Goal: Information Seeking & Learning: Check status

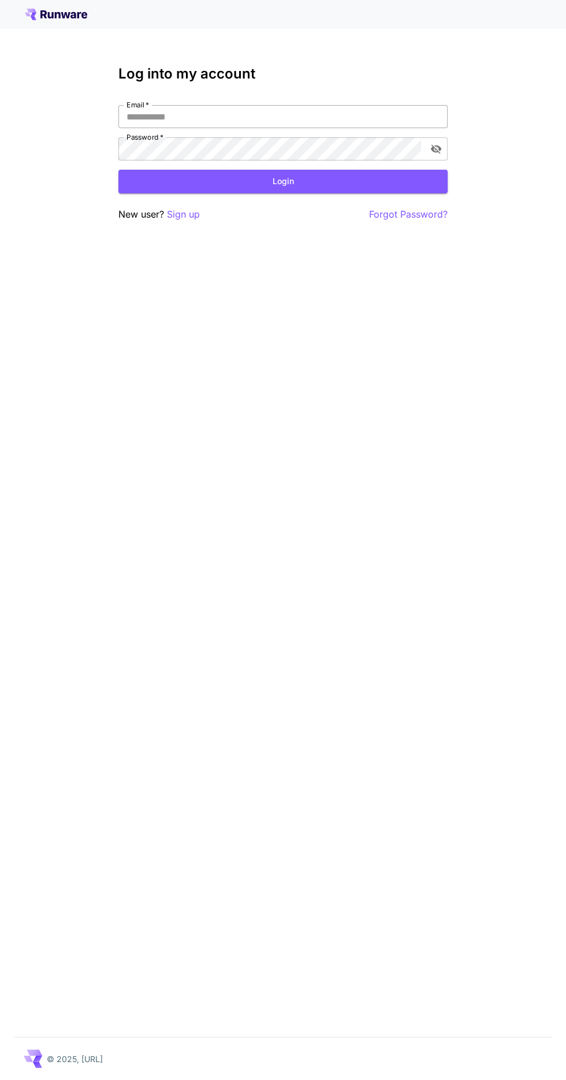
click at [335, 121] on input "Email   *" at bounding box center [282, 116] width 329 height 23
type input "*"
type input "**********"
click at [435, 148] on icon "toggle password visibility" at bounding box center [436, 149] width 10 height 9
click at [402, 188] on button "Login" at bounding box center [282, 182] width 329 height 24
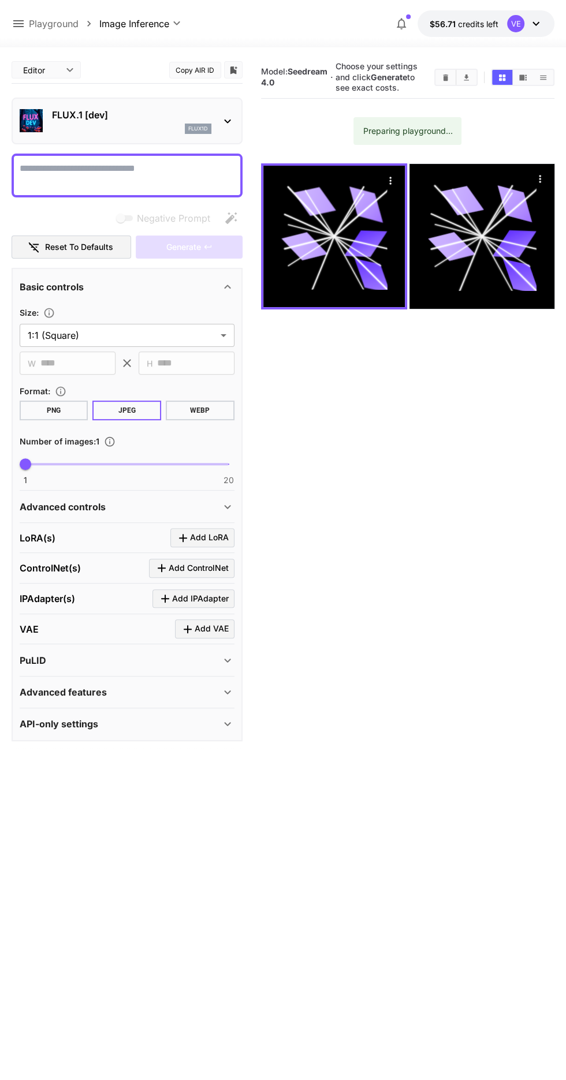
click at [187, 168] on textarea "Negative Prompt" at bounding box center [127, 176] width 215 height 28
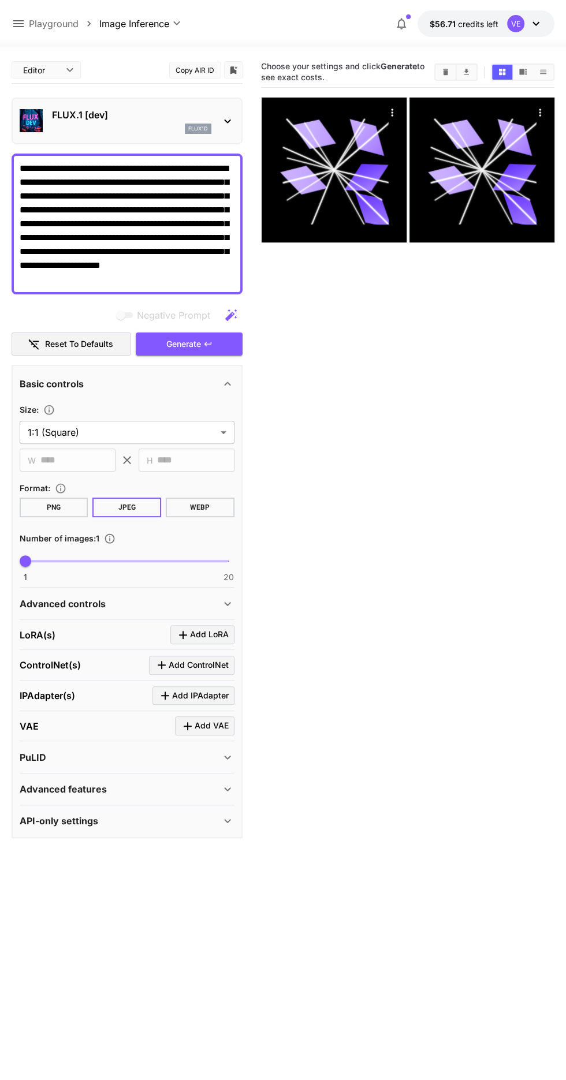
type textarea "**********"
click at [195, 120] on p "FLUX.1 [dev]" at bounding box center [131, 115] width 159 height 14
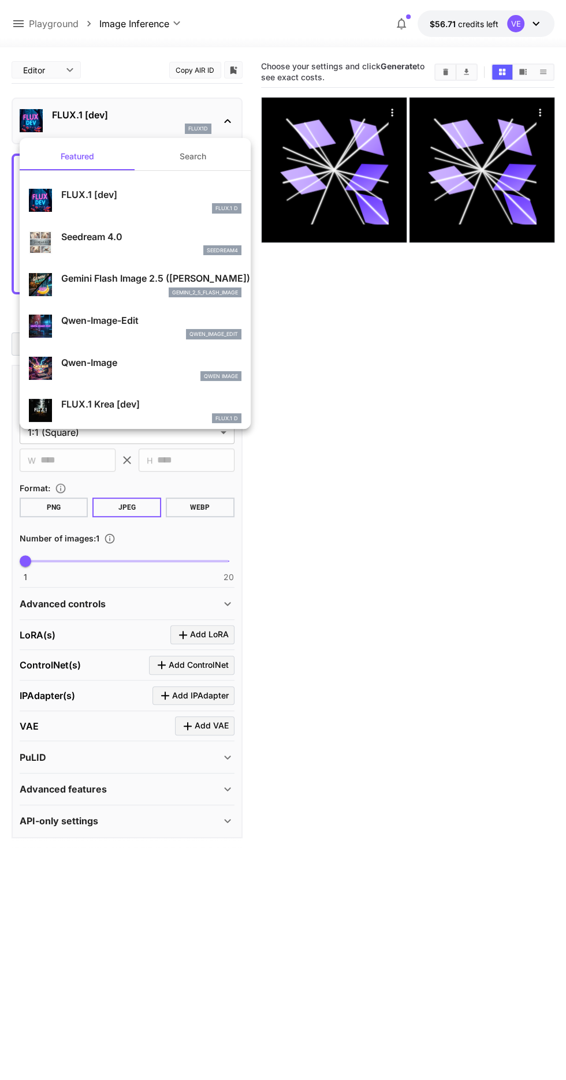
click at [176, 191] on p "FLUX.1 [dev]" at bounding box center [151, 195] width 180 height 14
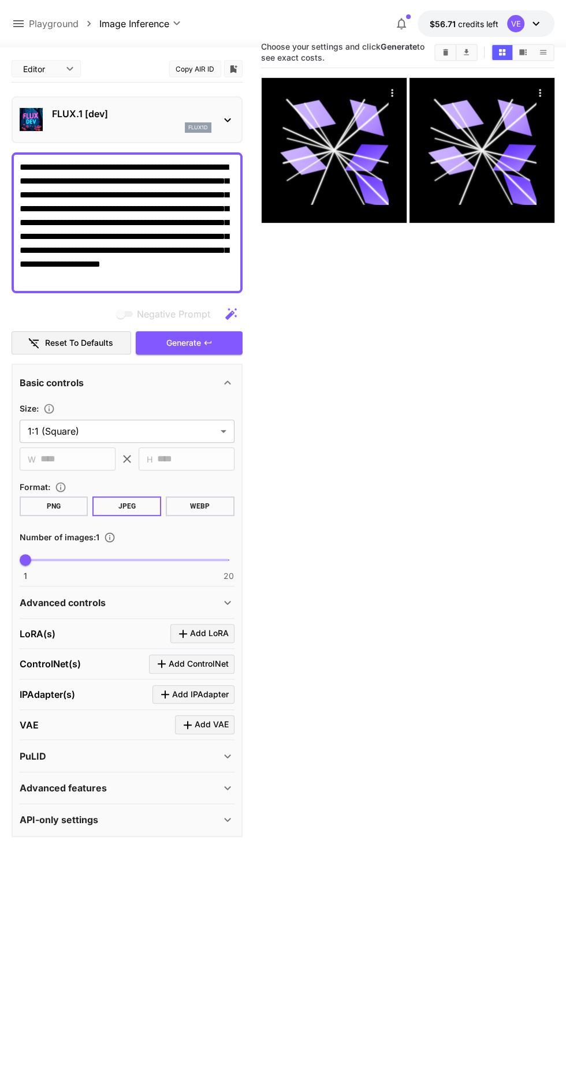
scroll to position [24, 0]
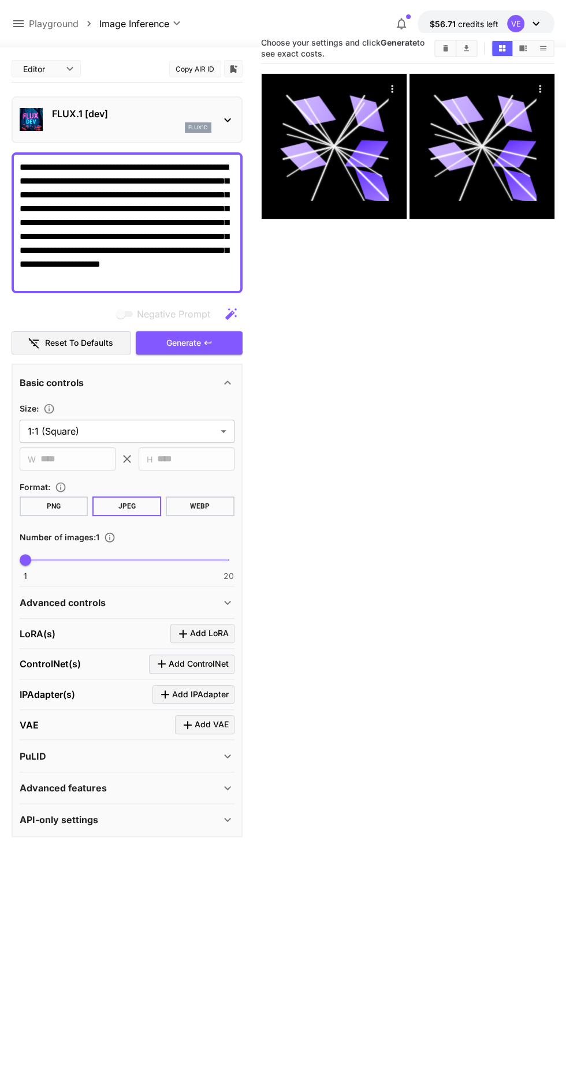
click at [214, 635] on span "Add LoRA" at bounding box center [209, 633] width 39 height 14
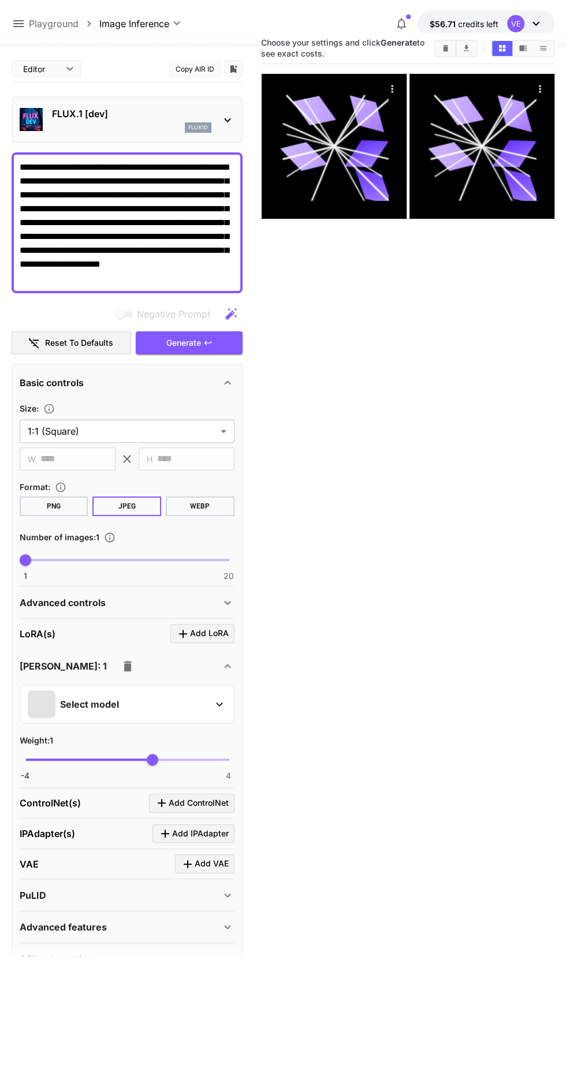
click at [174, 700] on div "Select model" at bounding box center [118, 705] width 180 height 28
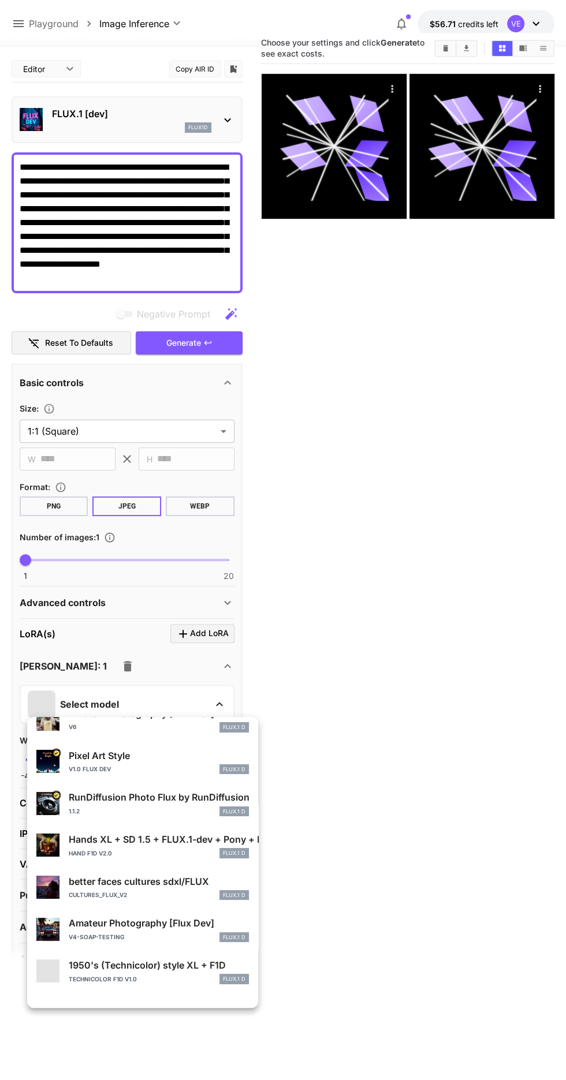
scroll to position [61, 0]
click at [107, 845] on p "Hands XL + SD 1.5 + FLUX.1-dev + Pony + Illustrious" at bounding box center [159, 839] width 180 height 14
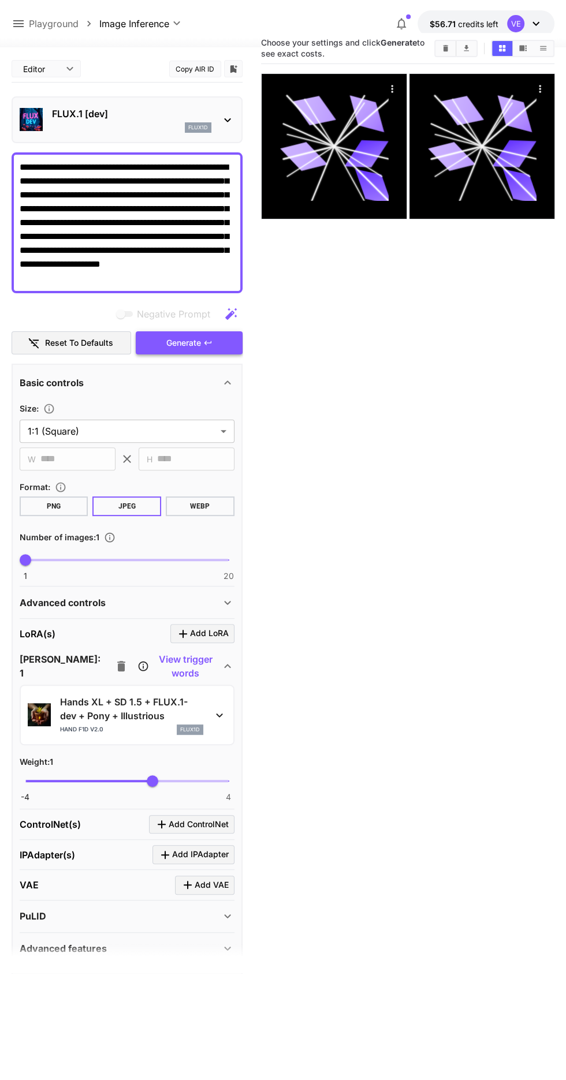
click at [193, 345] on span "Generate" at bounding box center [183, 343] width 35 height 14
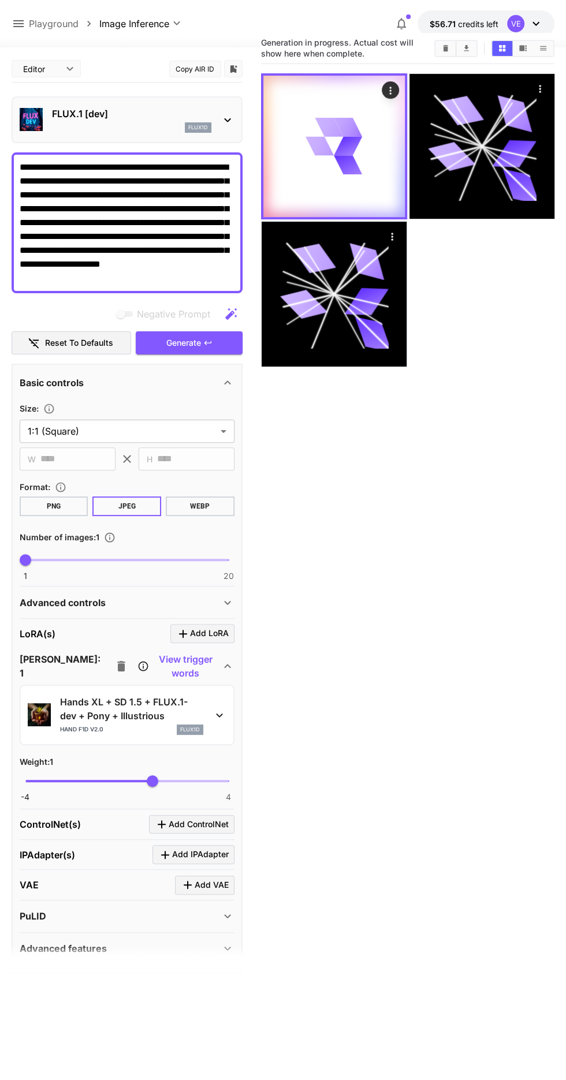
click at [184, 715] on p "Hands XL + SD 1.5 + FLUX.1-dev + Pony + Illustrious" at bounding box center [131, 709] width 143 height 28
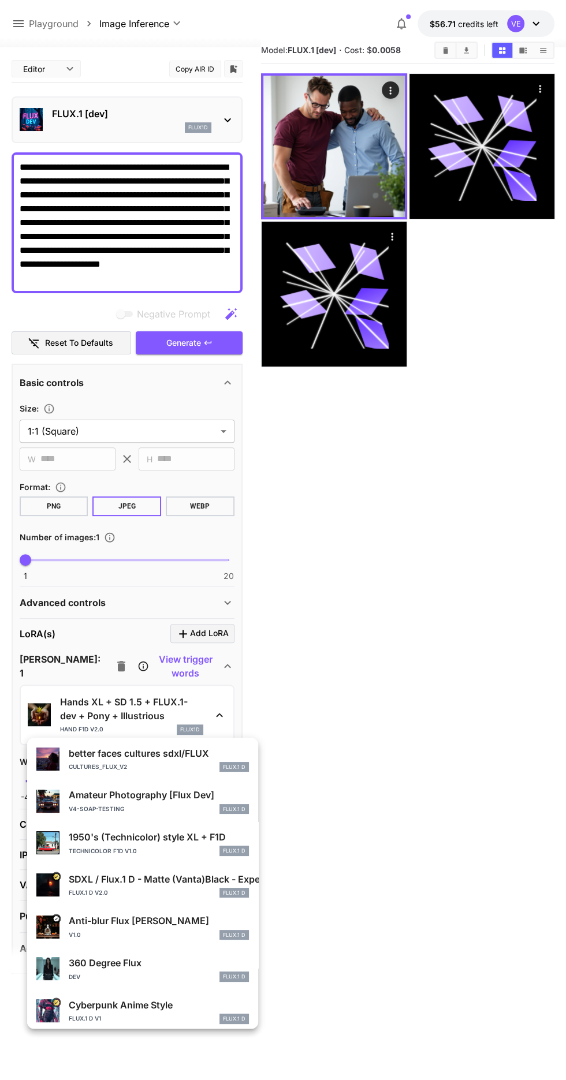
scroll to position [212, 0]
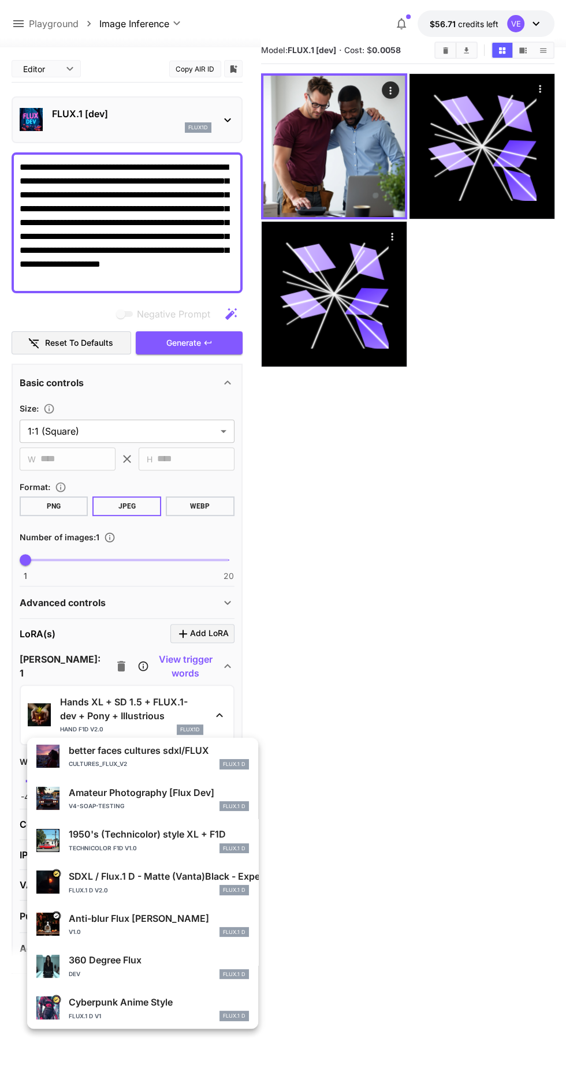
click at [352, 173] on div at bounding box center [283, 540] width 566 height 1080
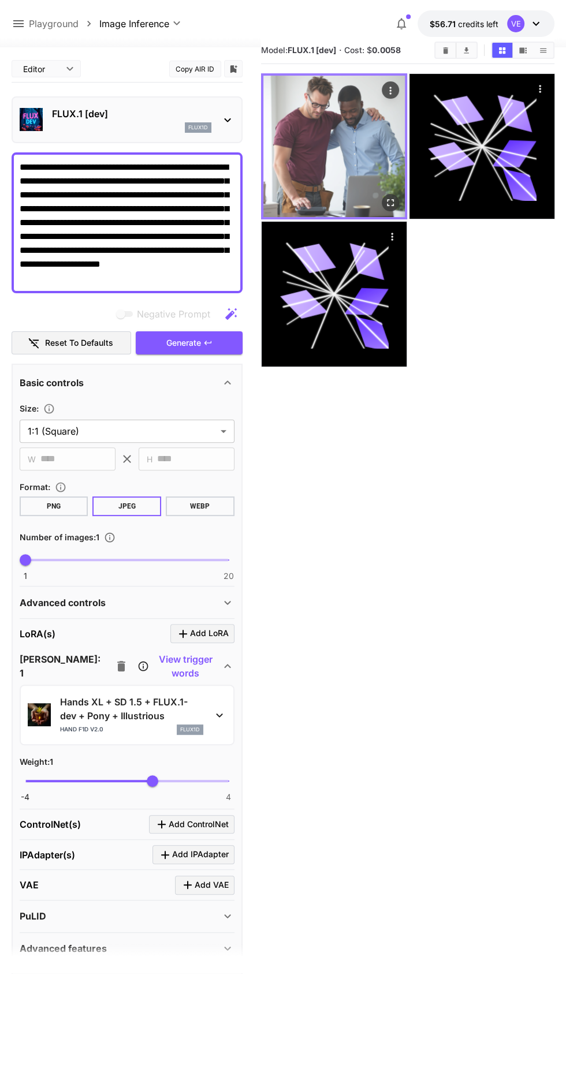
click at [347, 162] on img at bounding box center [333, 146] width 141 height 141
click at [390, 202] on icon "Open in fullscreen" at bounding box center [390, 203] width 12 height 12
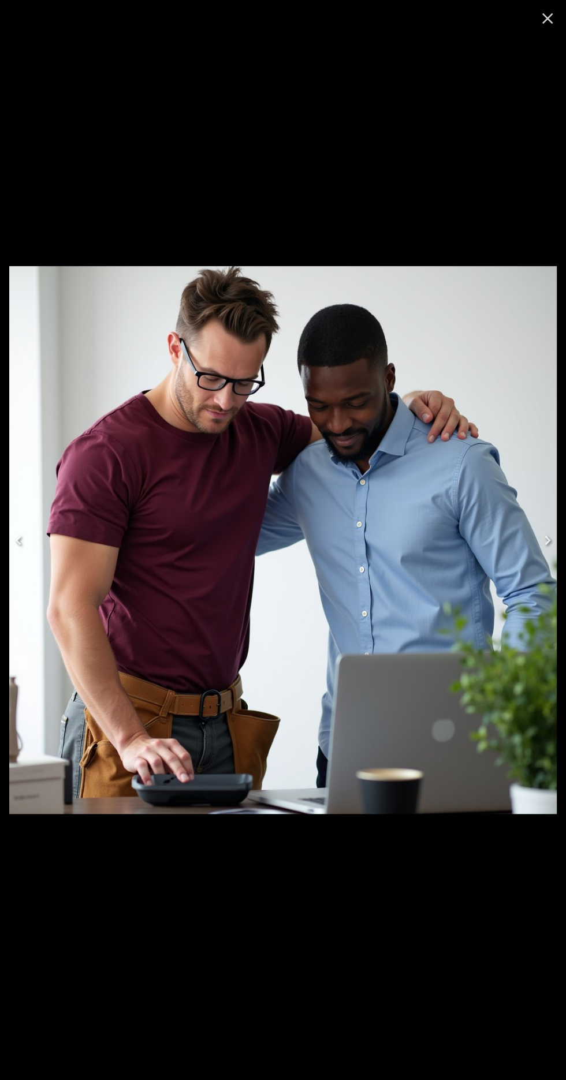
click at [547, 18] on icon "Close" at bounding box center [547, 18] width 11 height 11
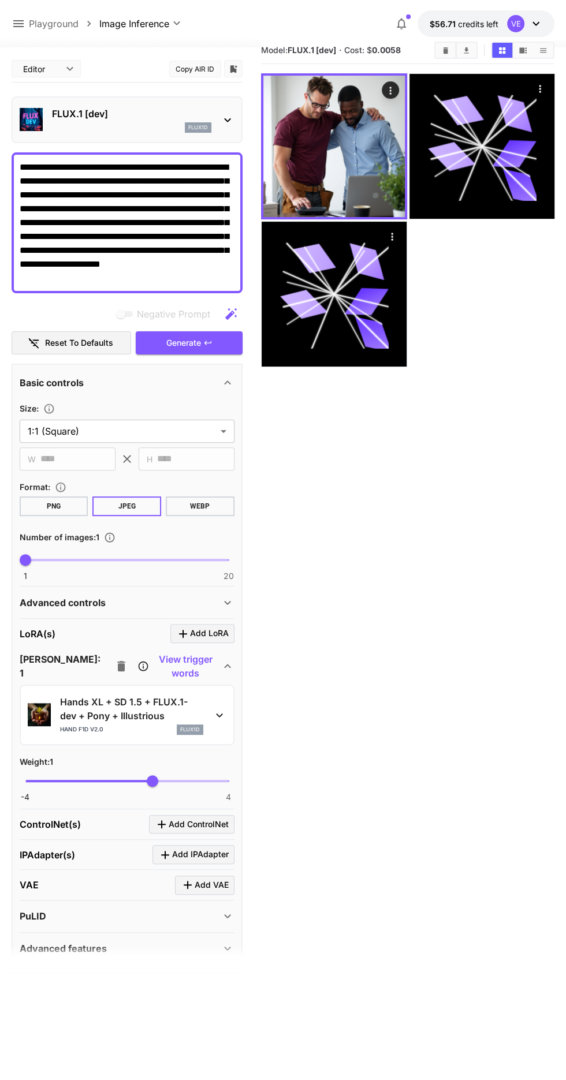
click at [187, 702] on p "Hands XL + SD 1.5 + FLUX.1-dev + Pony + Illustrious" at bounding box center [131, 709] width 143 height 28
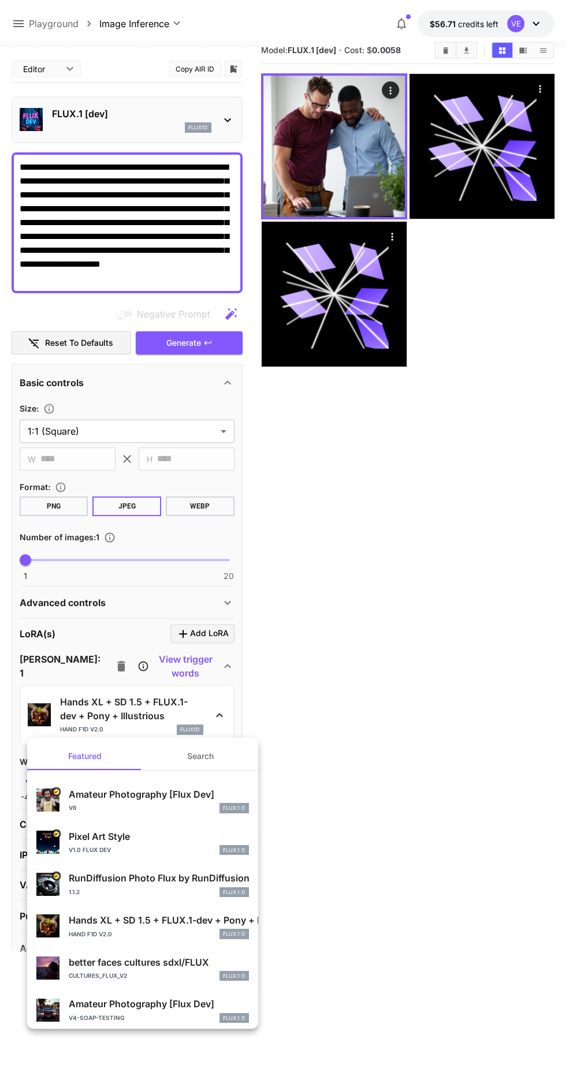
click at [197, 756] on button "Search" at bounding box center [200, 757] width 115 height 28
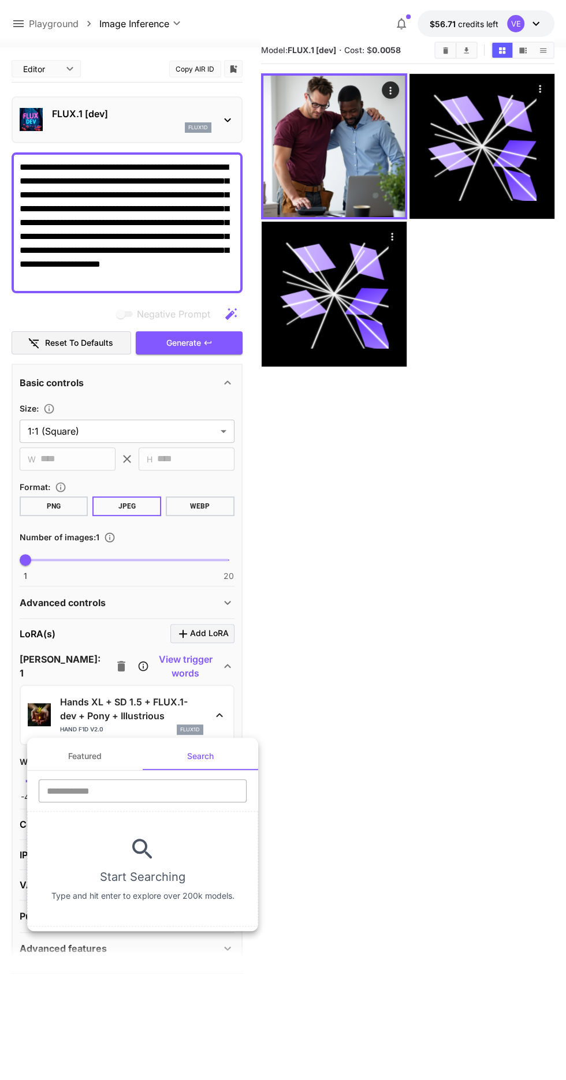
click at [166, 792] on input "text" at bounding box center [143, 790] width 208 height 23
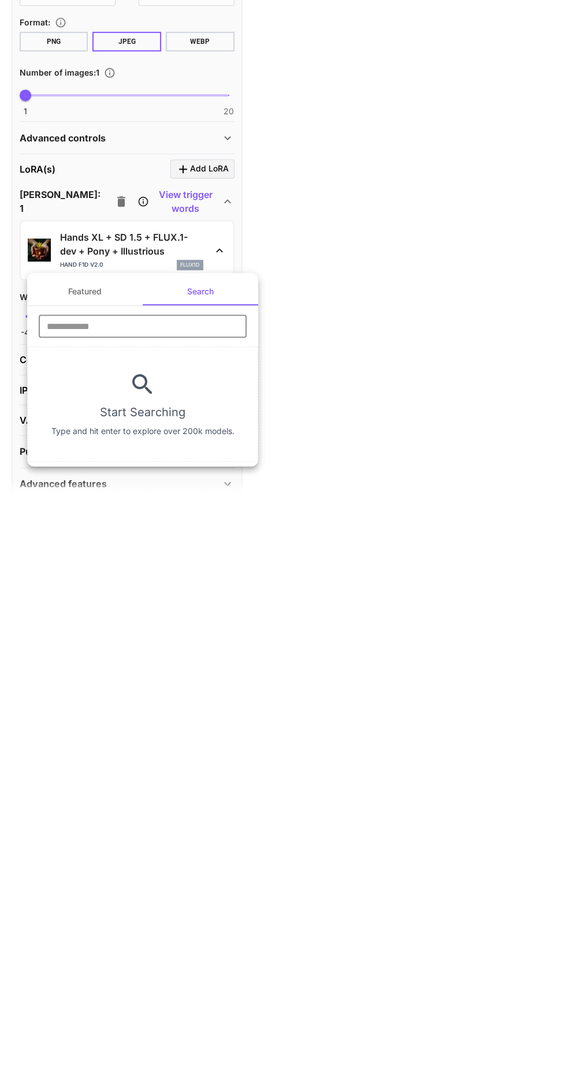
type input "*"
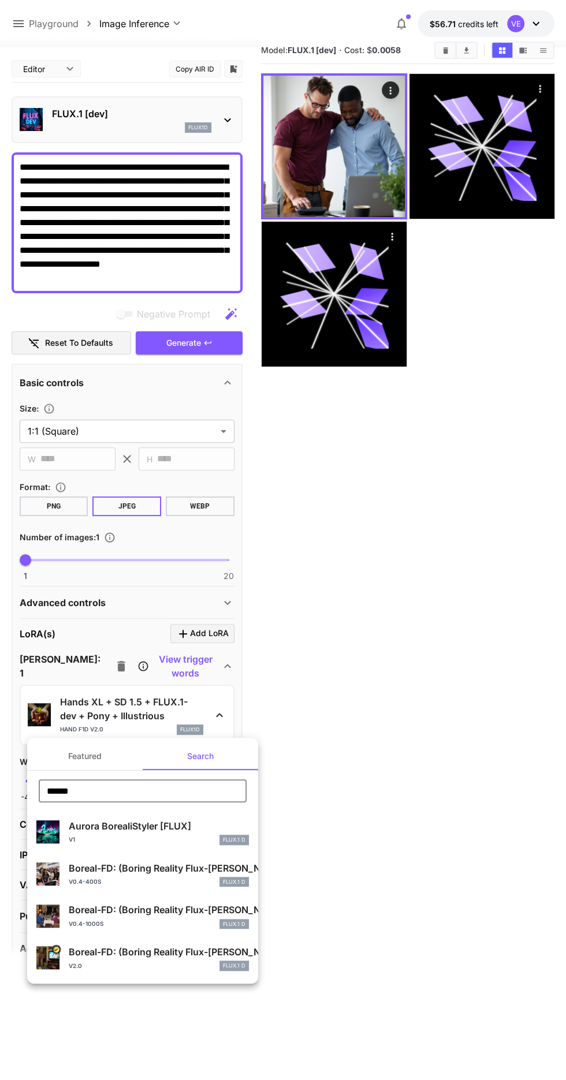
type input "******"
click at [178, 965] on div "v2.0 FLUX.1 D" at bounding box center [159, 966] width 180 height 10
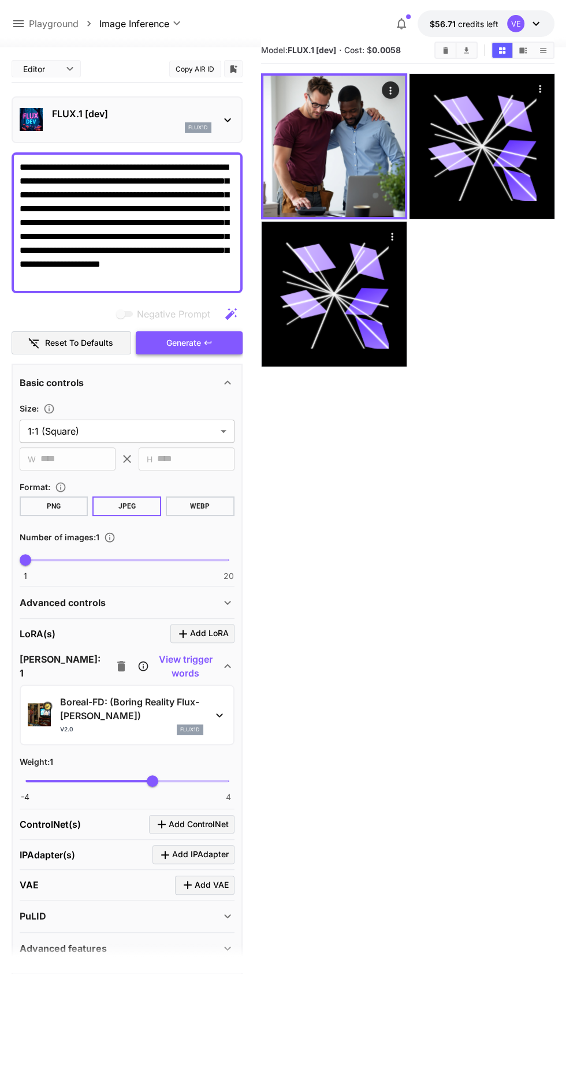
click at [208, 342] on icon "button" at bounding box center [207, 343] width 7 height 4
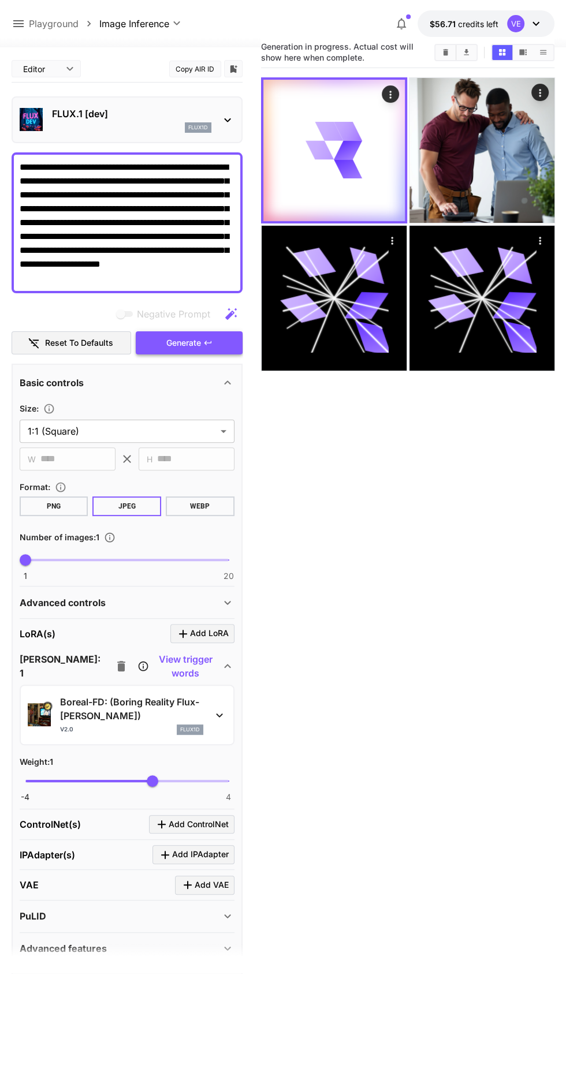
scroll to position [24, 0]
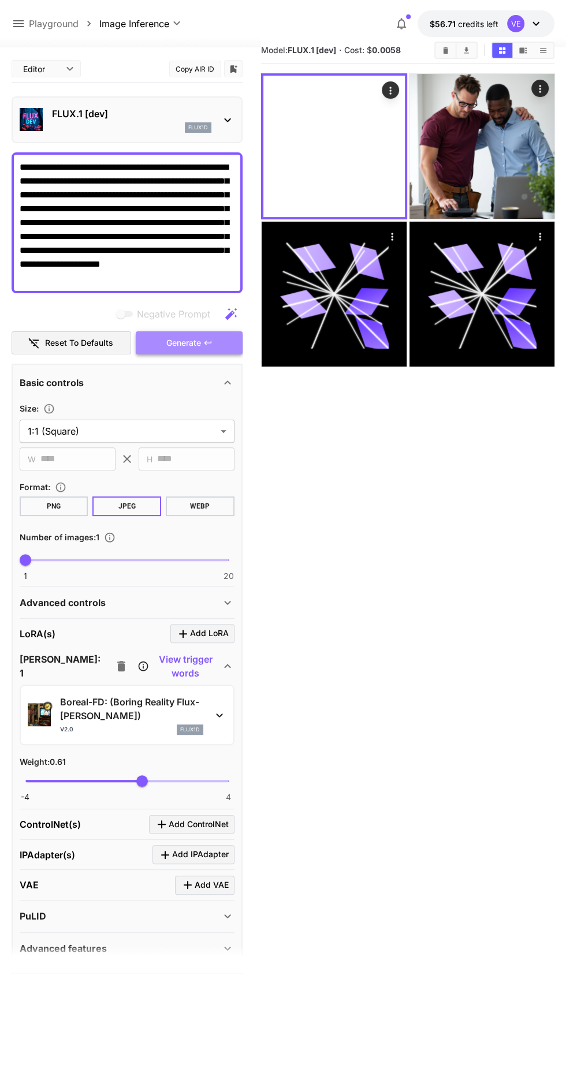
click at [202, 344] on button "Generate" at bounding box center [189, 343] width 106 height 24
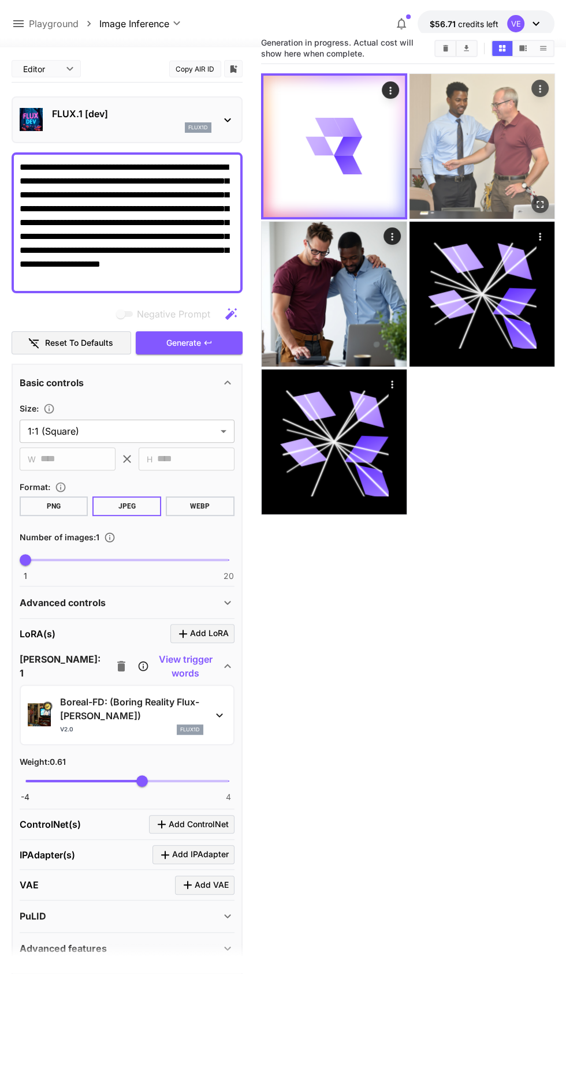
click at [509, 148] on img at bounding box center [481, 146] width 145 height 145
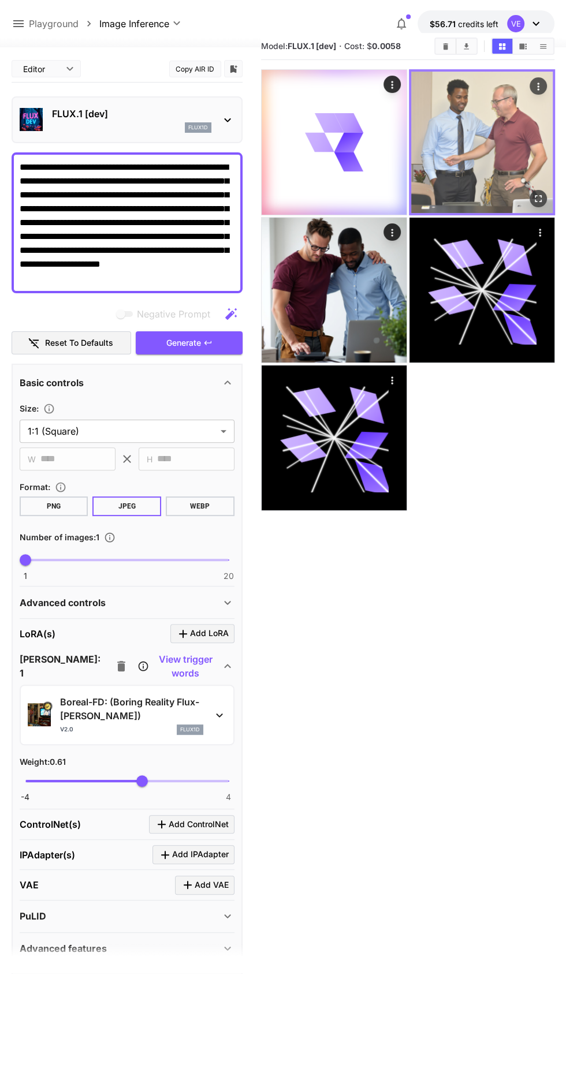
scroll to position [20, 0]
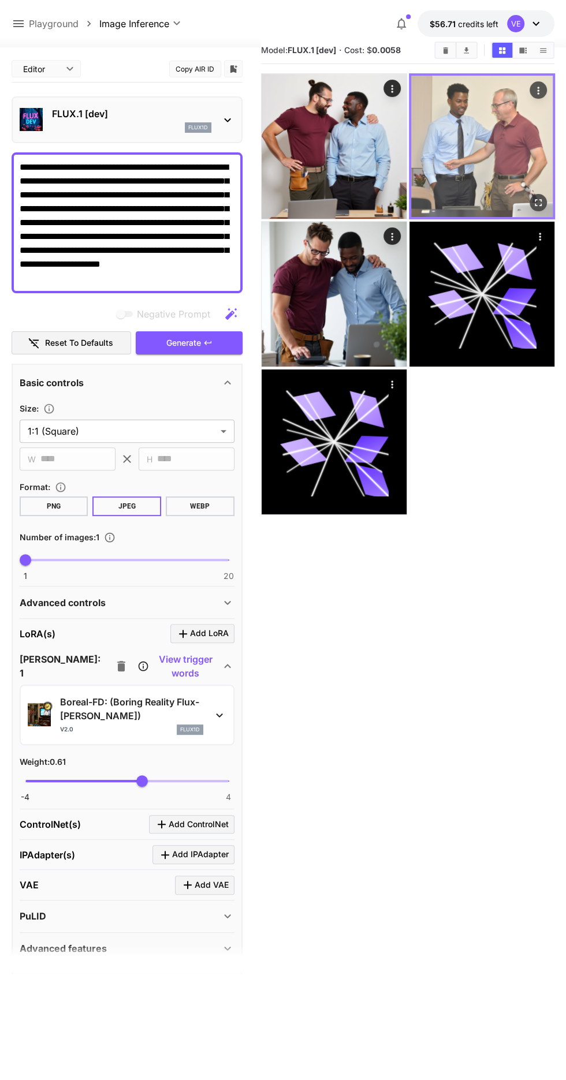
click at [538, 197] on icon "Open in fullscreen" at bounding box center [538, 203] width 12 height 12
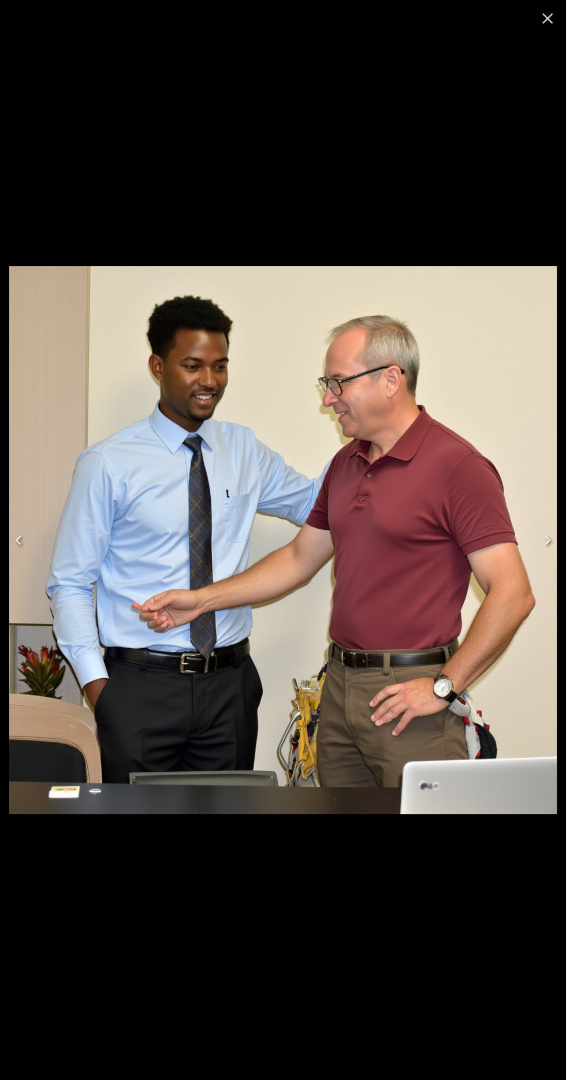
click at [547, 18] on icon "Close" at bounding box center [547, 18] width 11 height 11
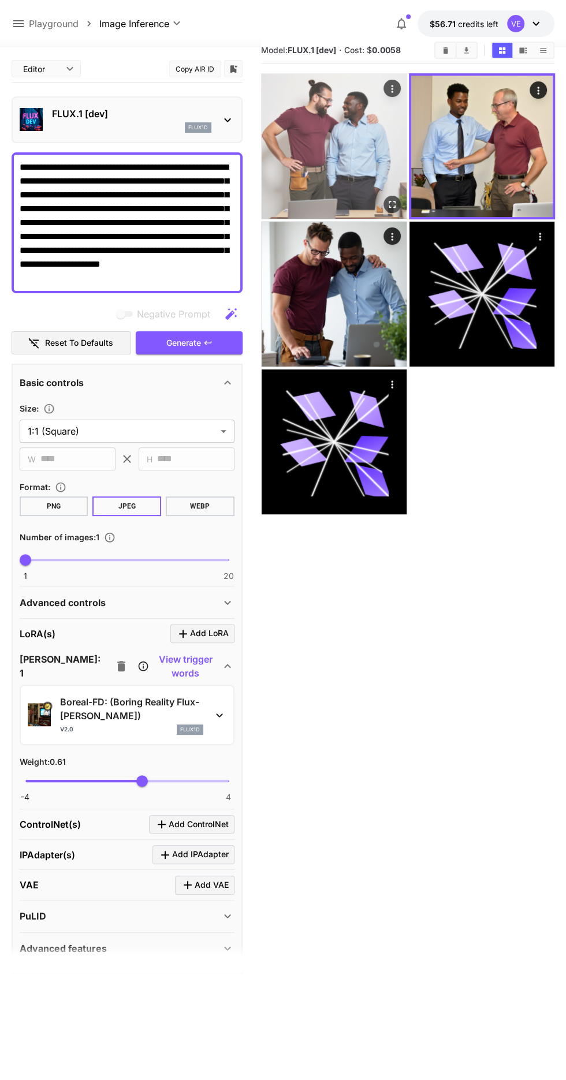
click at [370, 161] on img at bounding box center [334, 146] width 145 height 145
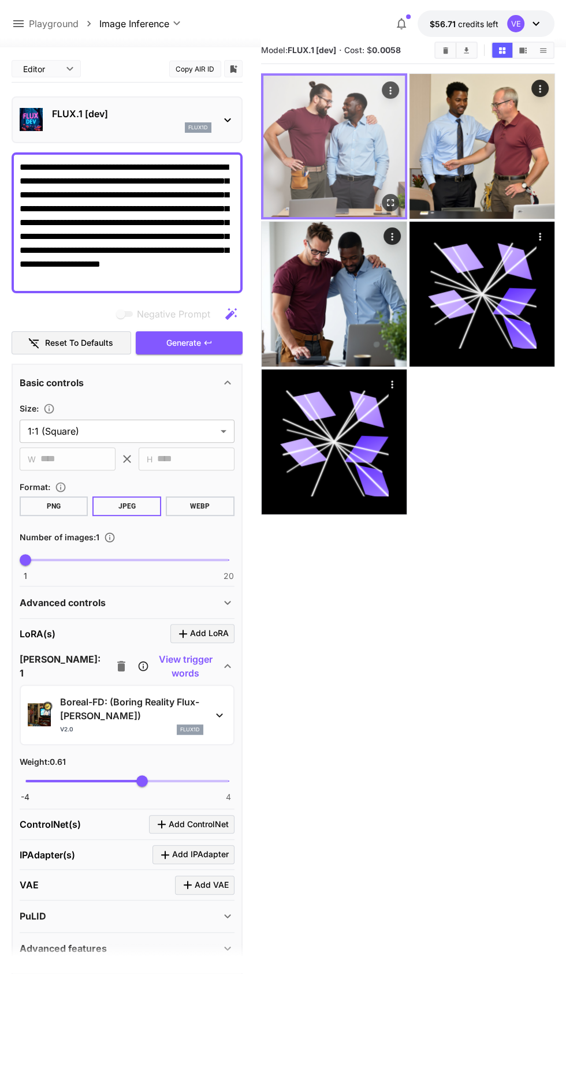
click at [390, 202] on icon "Open in fullscreen" at bounding box center [390, 203] width 12 height 12
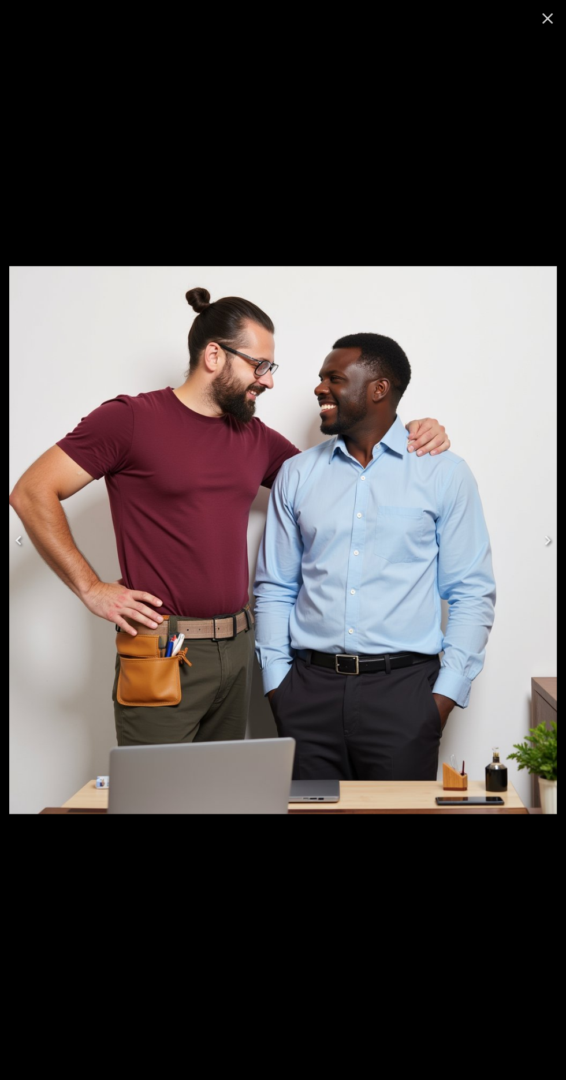
click at [543, 29] on button "Close" at bounding box center [548, 19] width 28 height 28
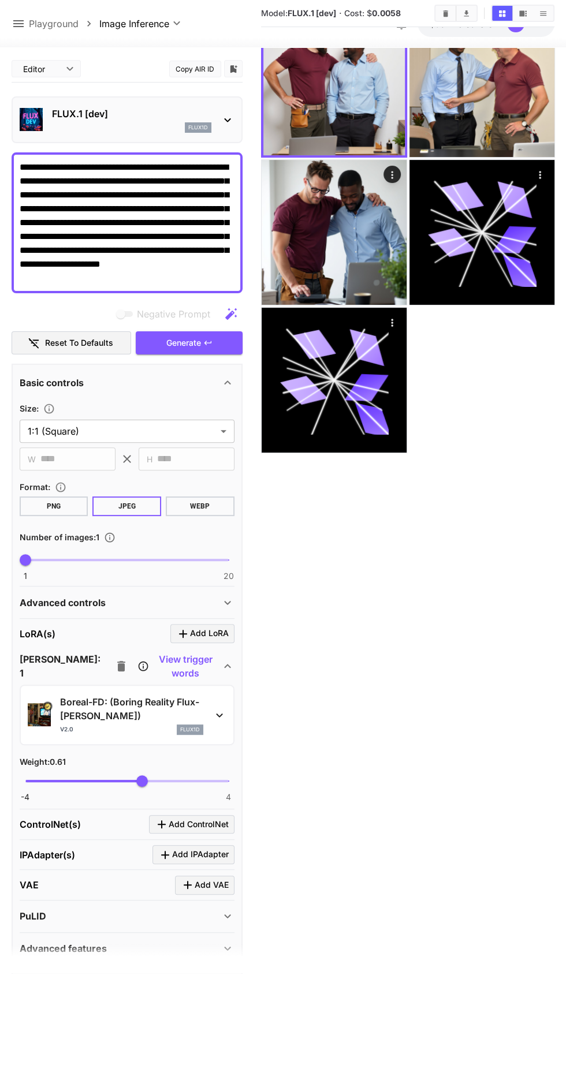
scroll to position [83, 0]
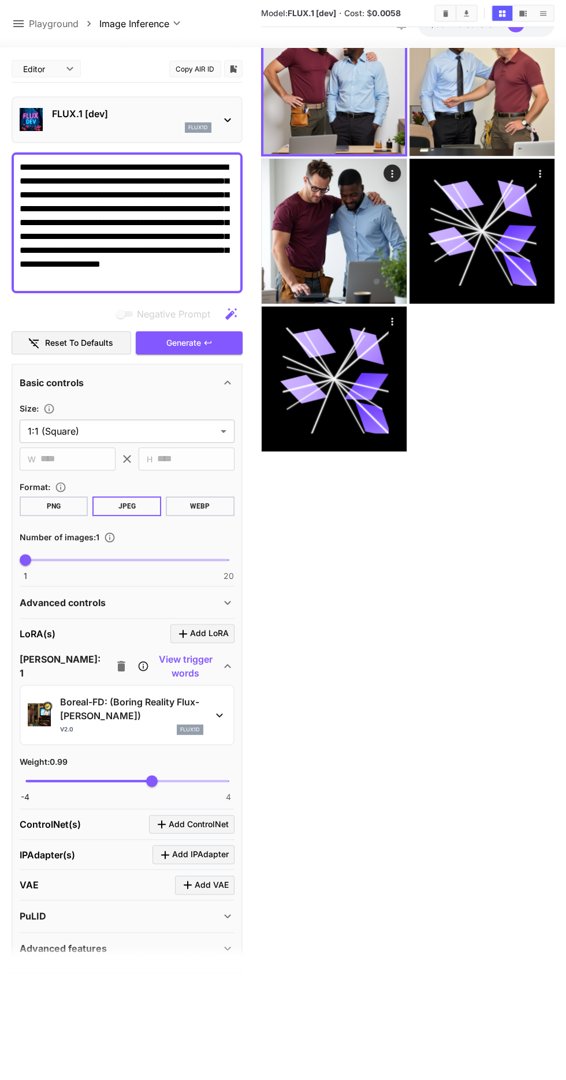
click at [146, 719] on p "Boreal-FD: (Boring Reality Flux-[PERSON_NAME])" at bounding box center [131, 709] width 143 height 28
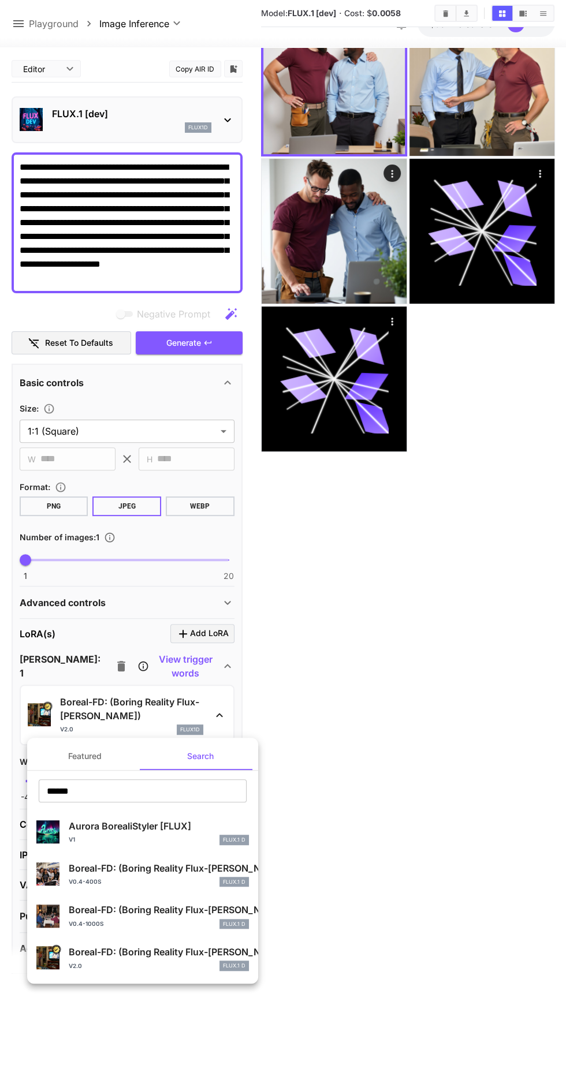
click at [100, 767] on button "Featured" at bounding box center [84, 757] width 115 height 28
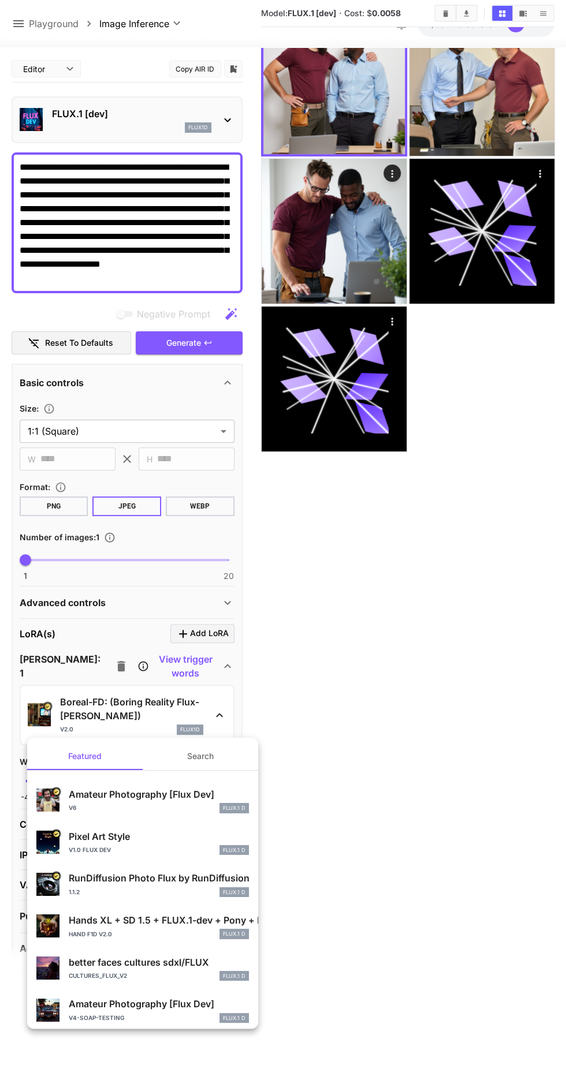
click at [200, 797] on p "Amateur Photography [Flux Dev]" at bounding box center [159, 795] width 180 height 14
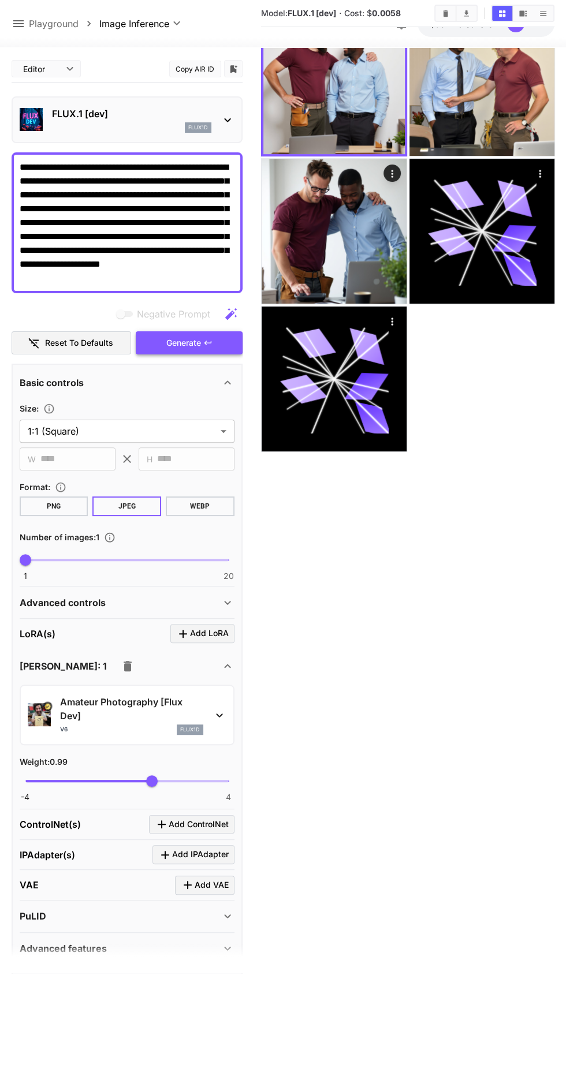
click at [227, 353] on button "Generate" at bounding box center [189, 343] width 106 height 24
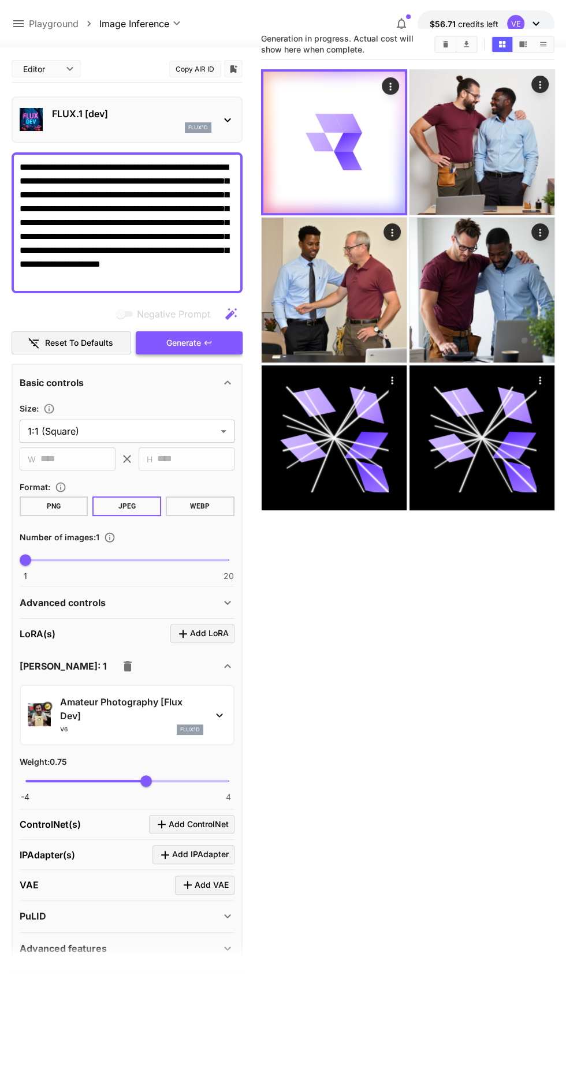
scroll to position [0, 0]
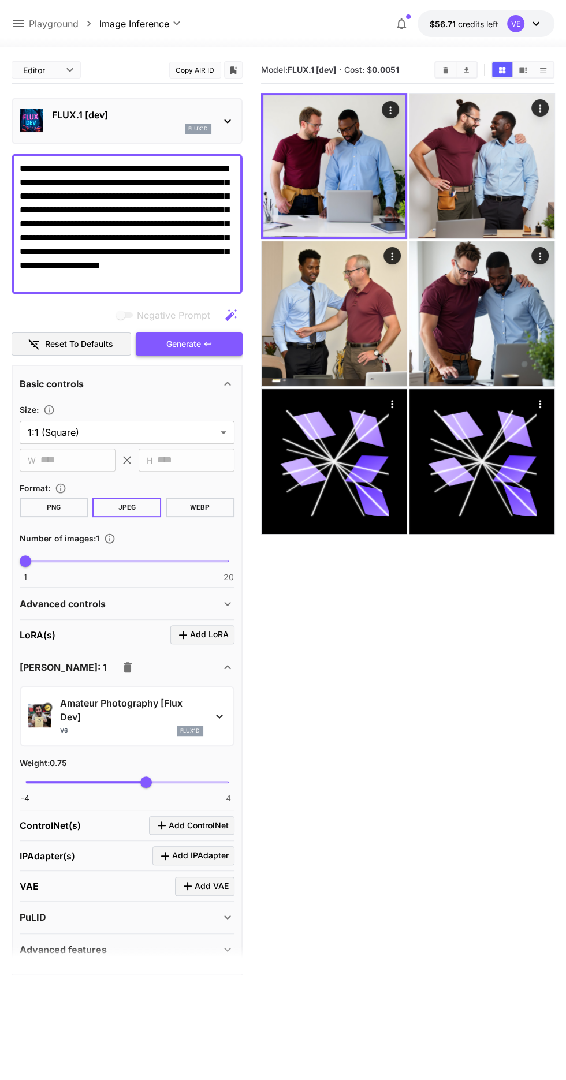
click at [212, 345] on icon "button" at bounding box center [207, 344] width 9 height 9
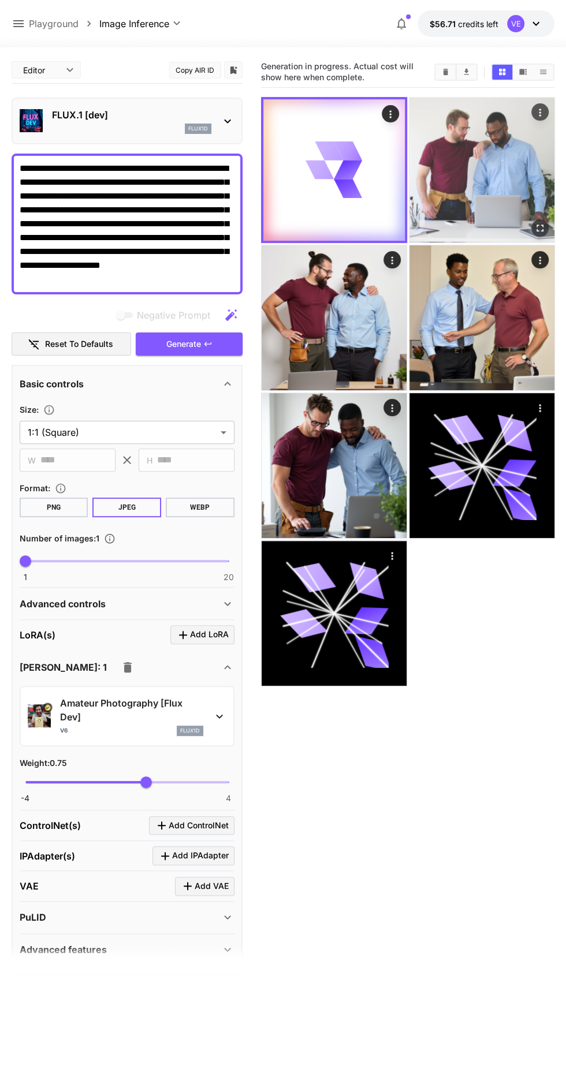
click at [479, 208] on img at bounding box center [481, 170] width 145 height 145
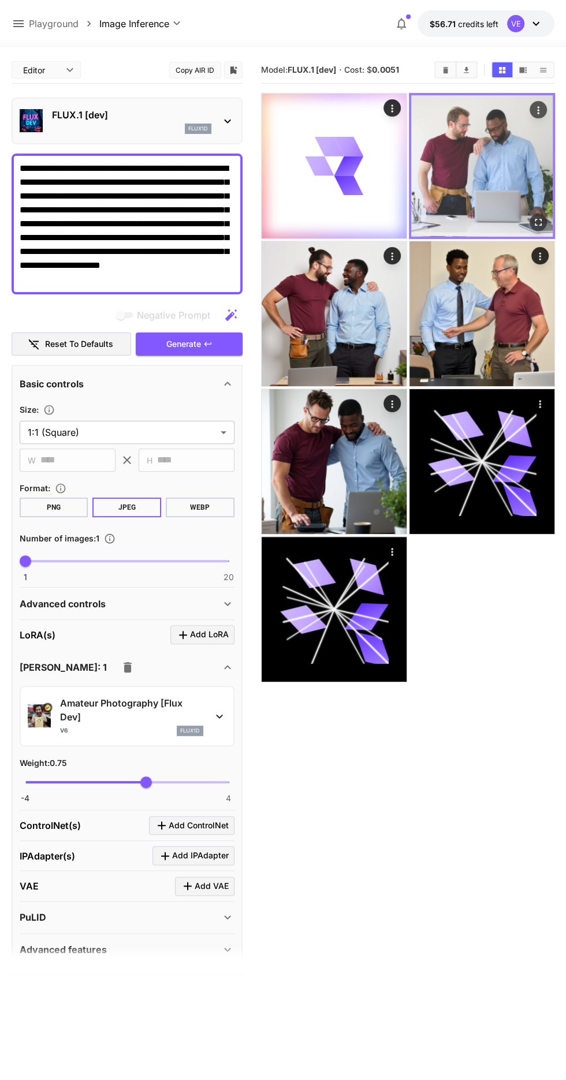
click at [538, 226] on icon "Open in fullscreen" at bounding box center [538, 223] width 12 height 12
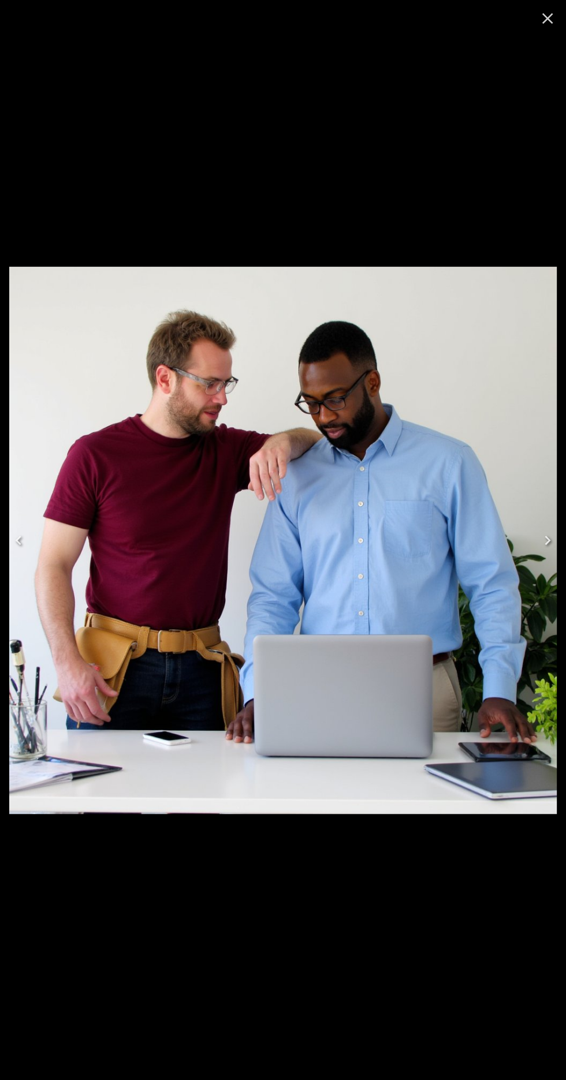
click at [547, 20] on icon "Close" at bounding box center [547, 18] width 18 height 18
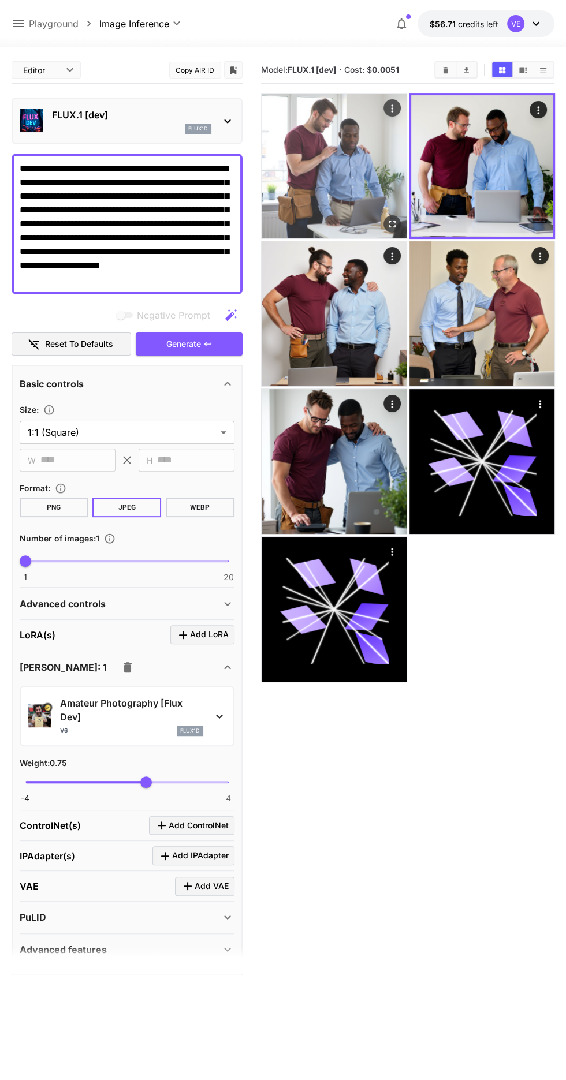
click at [326, 165] on img at bounding box center [334, 166] width 145 height 145
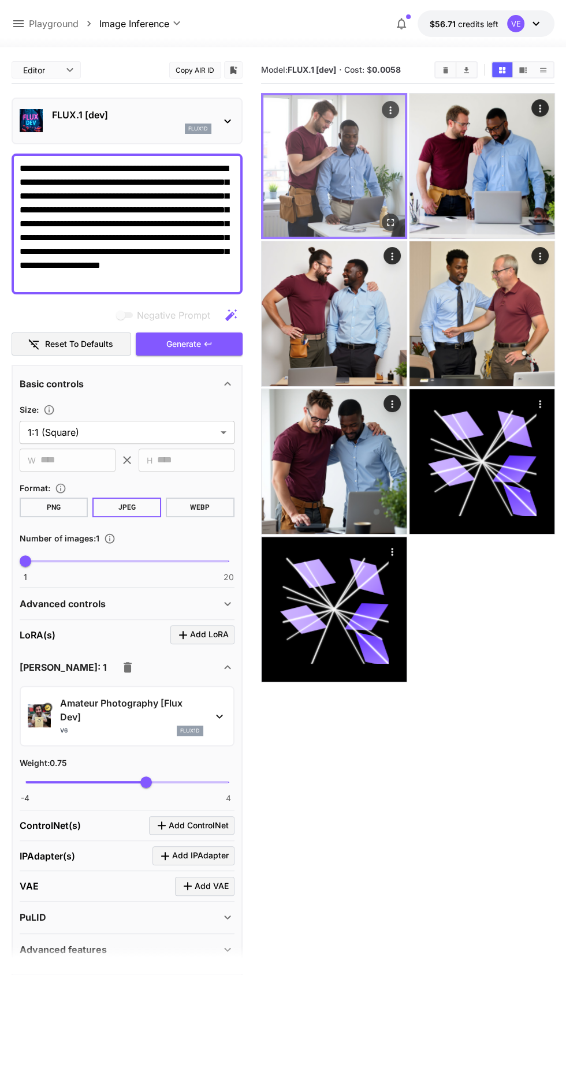
click at [390, 222] on icon "Open in fullscreen" at bounding box center [390, 223] width 12 height 12
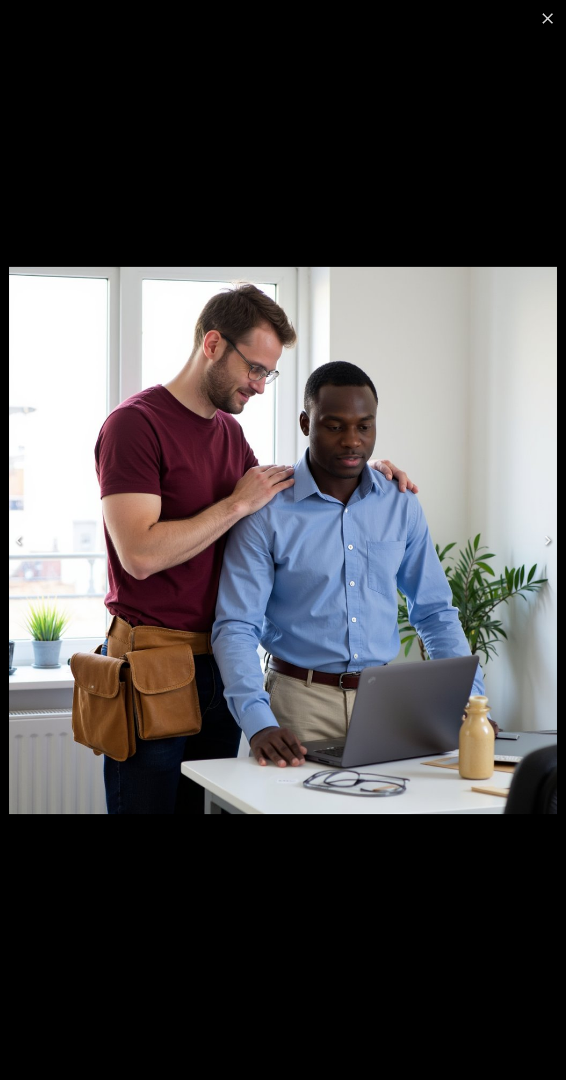
click at [546, 20] on icon "Close" at bounding box center [547, 18] width 11 height 11
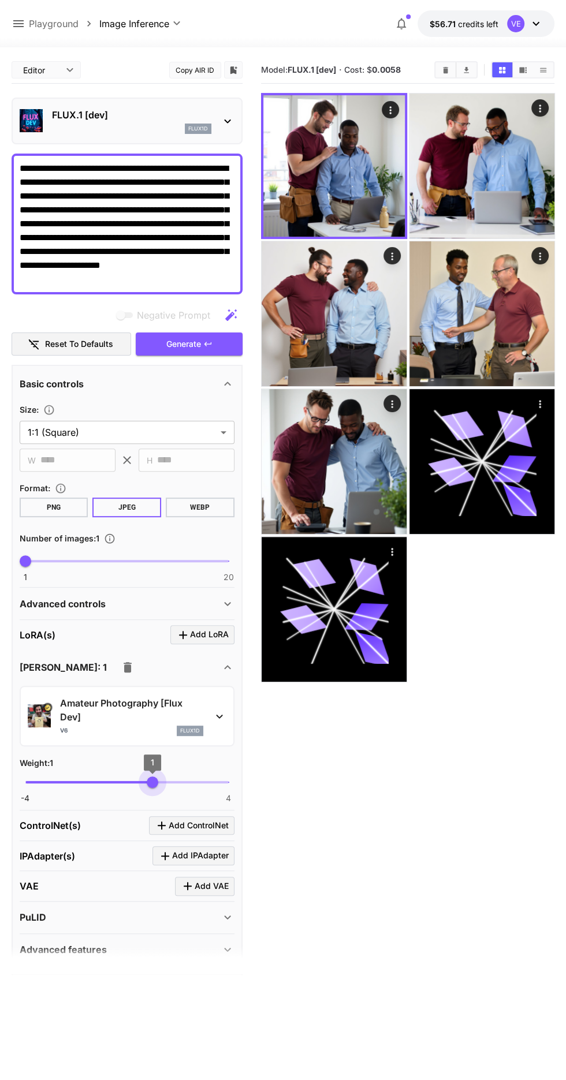
type input "****"
click at [217, 347] on button "Generate" at bounding box center [189, 345] width 106 height 24
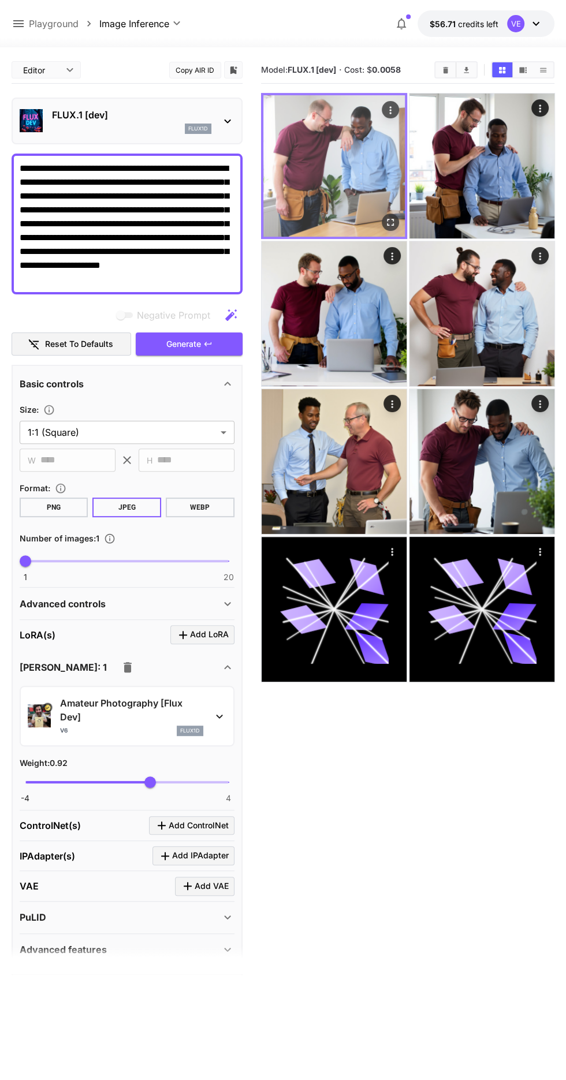
click at [341, 201] on img at bounding box center [333, 165] width 141 height 141
click at [393, 223] on icon "Open in fullscreen" at bounding box center [390, 223] width 12 height 12
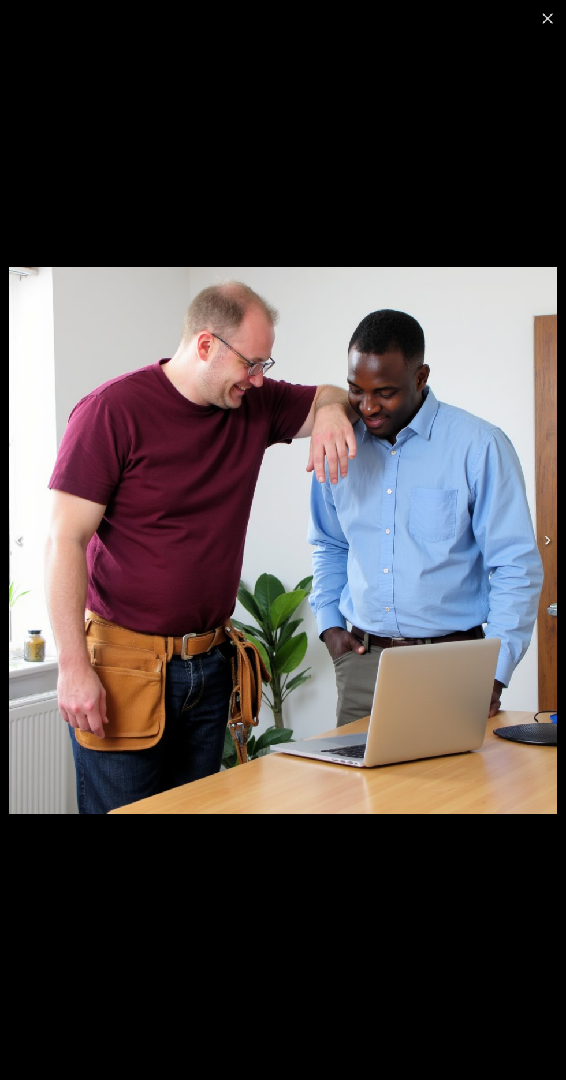
click at [547, 23] on icon "Close" at bounding box center [547, 18] width 18 height 18
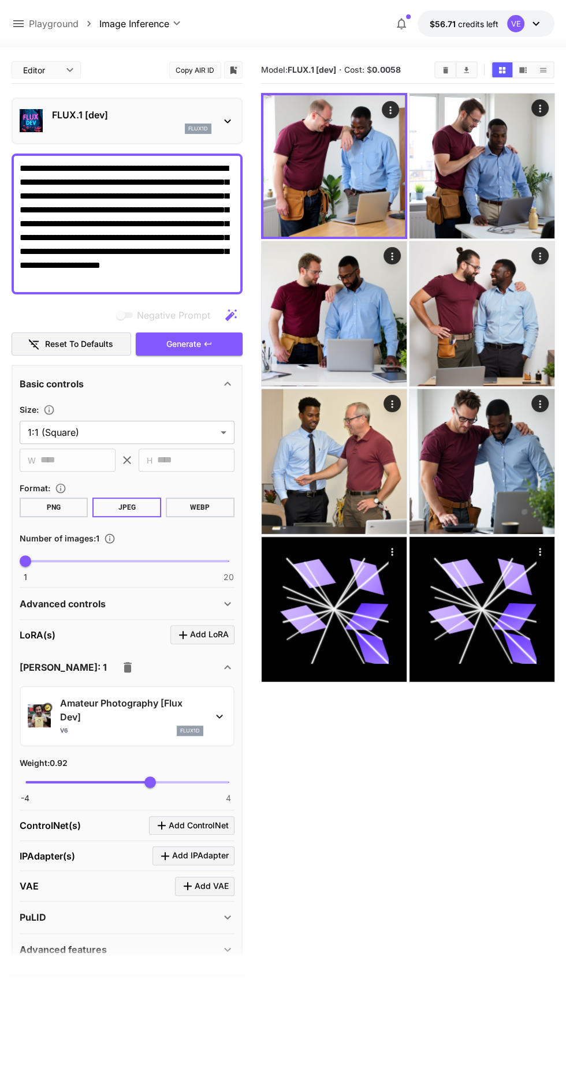
scroll to position [29, 0]
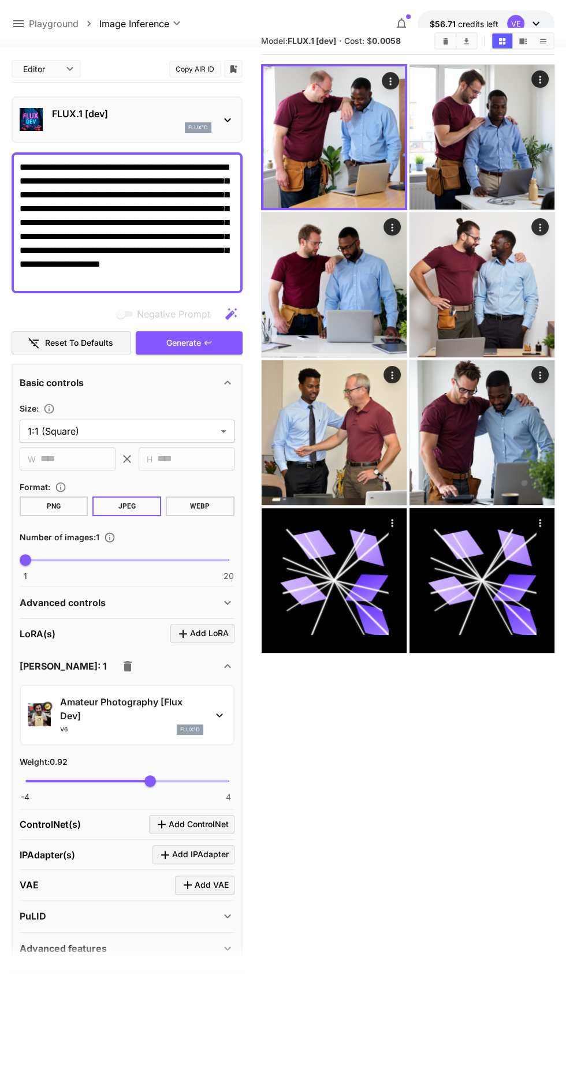
click at [203, 109] on p "FLUX.1 [dev]" at bounding box center [131, 114] width 159 height 14
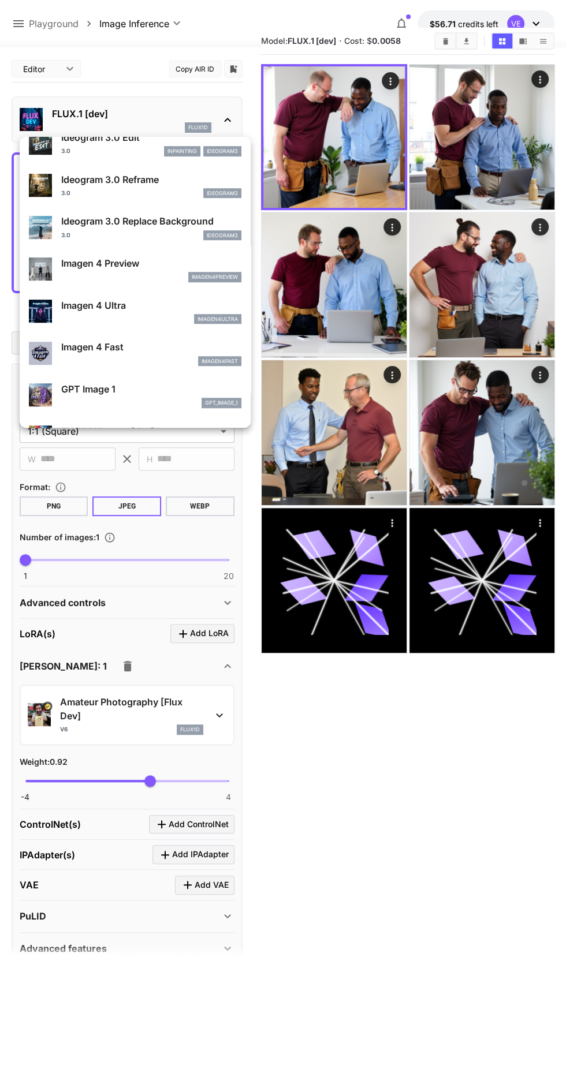
scroll to position [477, 0]
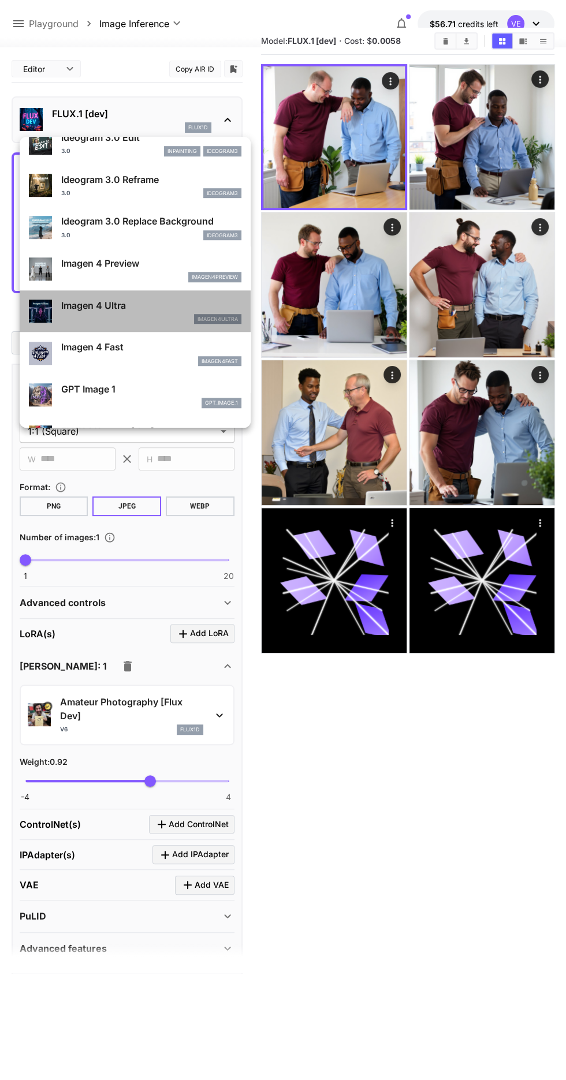
click at [176, 300] on p "Imagen 4 Ultra" at bounding box center [151, 306] width 180 height 14
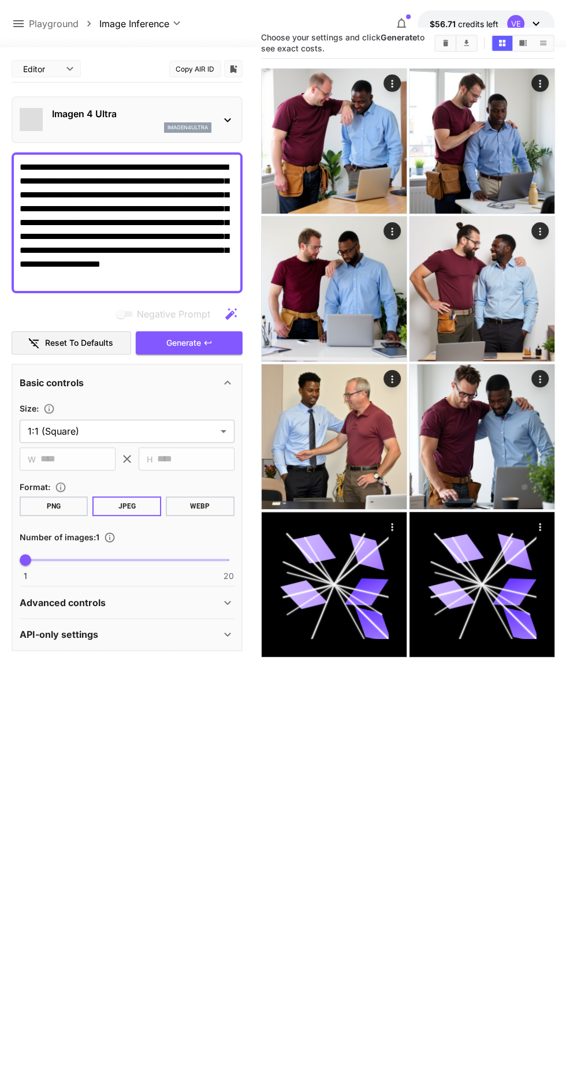
scroll to position [33, 0]
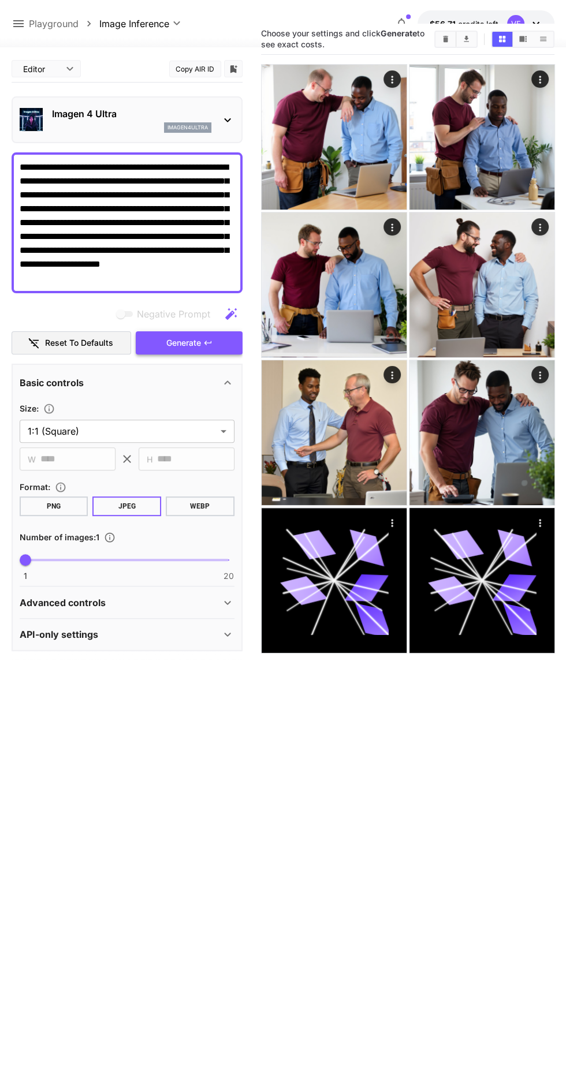
click at [197, 344] on span "Generate" at bounding box center [183, 343] width 35 height 14
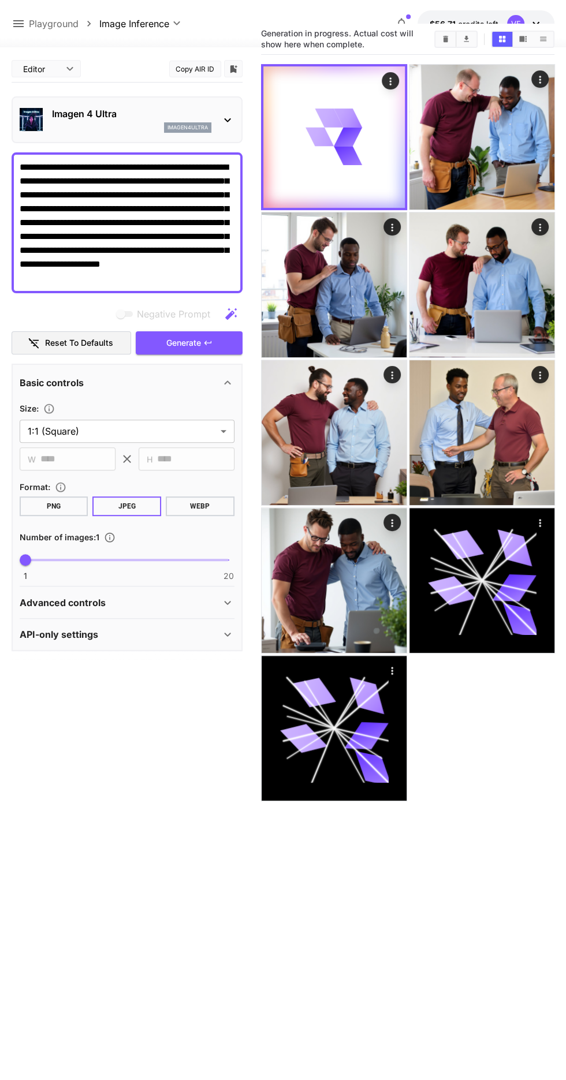
click at [181, 117] on p "Imagen 4 Ultra" at bounding box center [131, 114] width 159 height 14
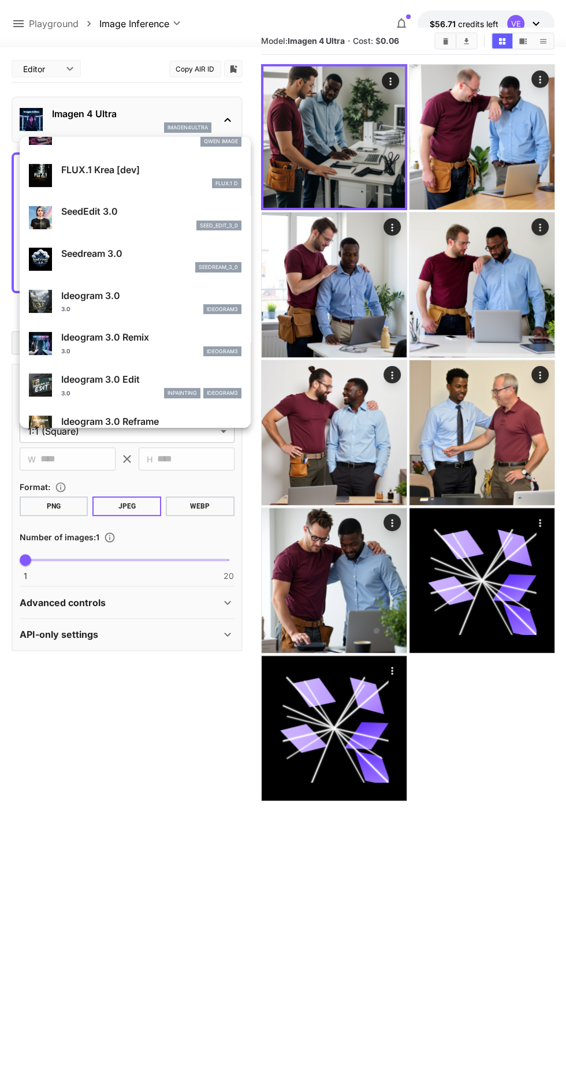
scroll to position [236, 0]
click at [346, 165] on div at bounding box center [283, 540] width 566 height 1080
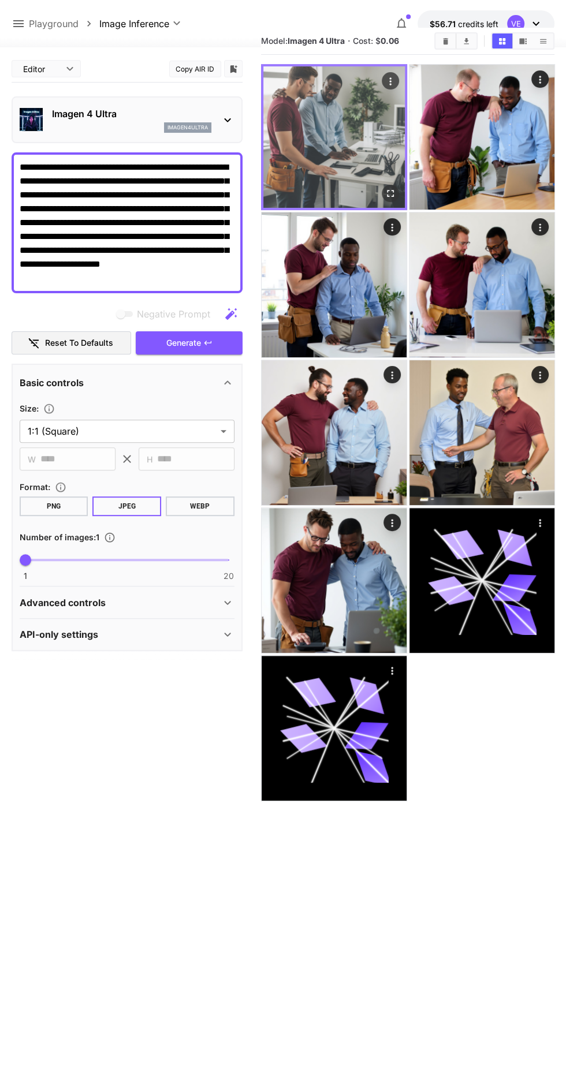
click at [364, 154] on img at bounding box center [333, 136] width 141 height 141
click at [390, 192] on icon "Open in fullscreen" at bounding box center [390, 194] width 12 height 12
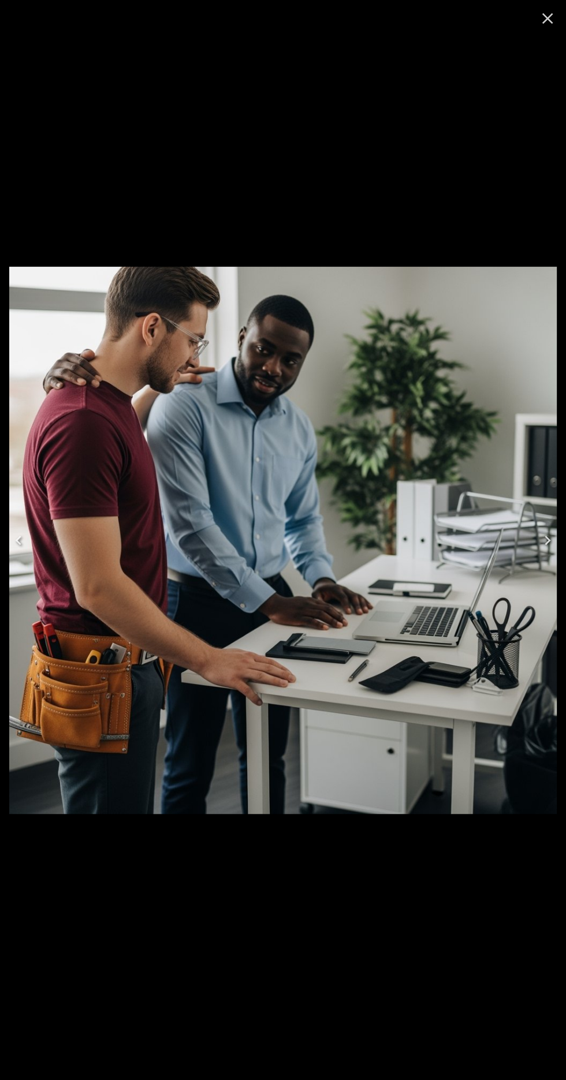
click at [542, 28] on button "Close" at bounding box center [548, 19] width 28 height 28
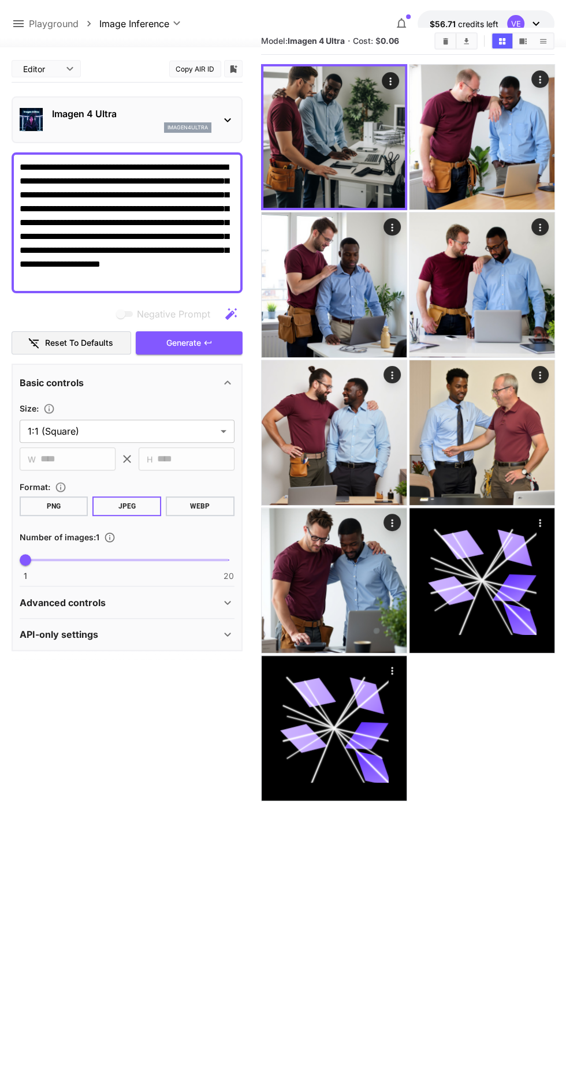
click at [200, 107] on p "Imagen 4 Ultra" at bounding box center [131, 114] width 159 height 14
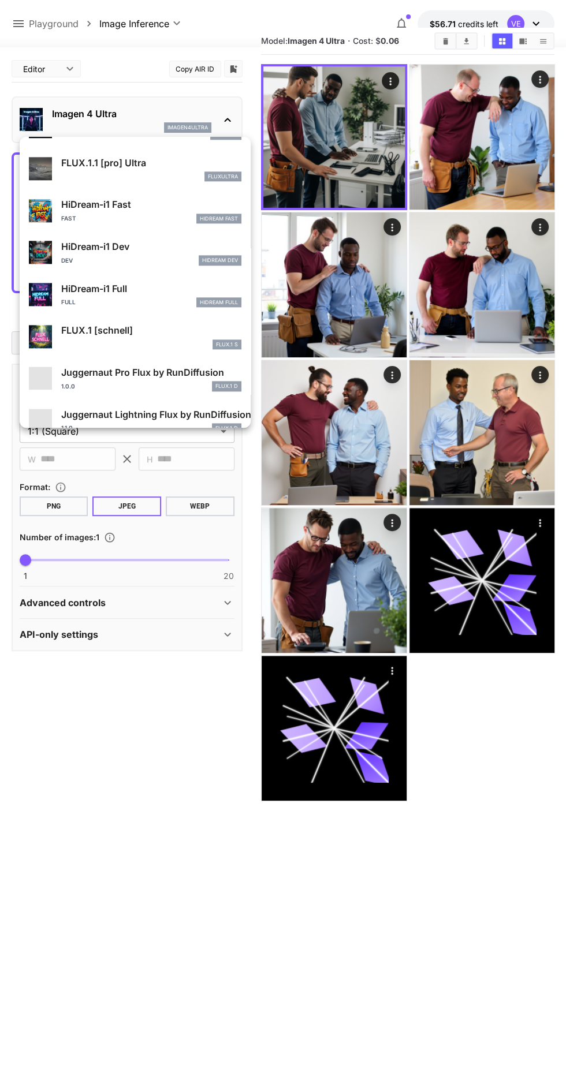
scroll to position [934, 0]
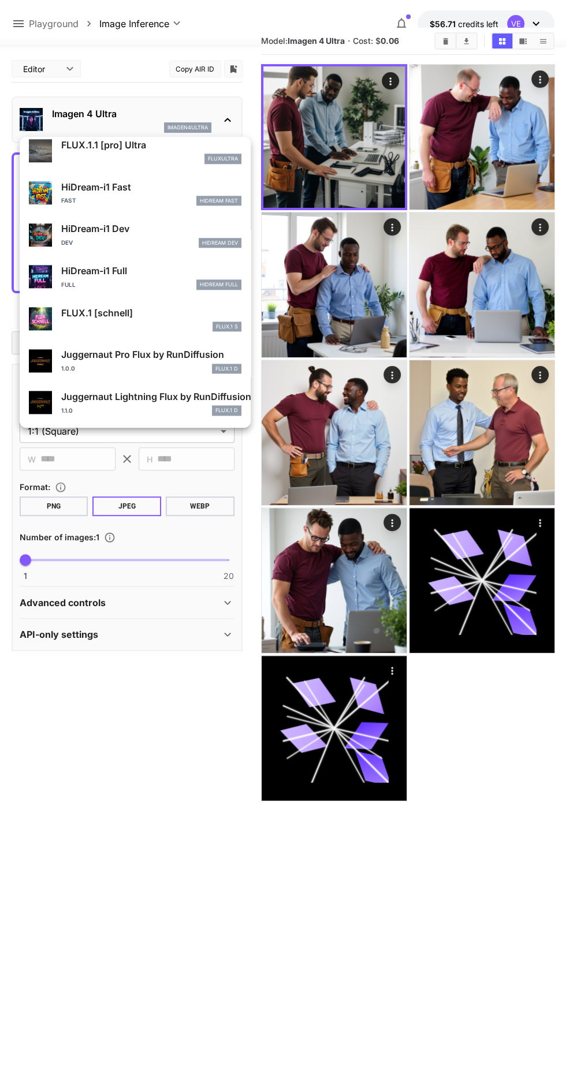
click at [78, 368] on div "1.0.0 FLUX.1 D" at bounding box center [151, 369] width 180 height 10
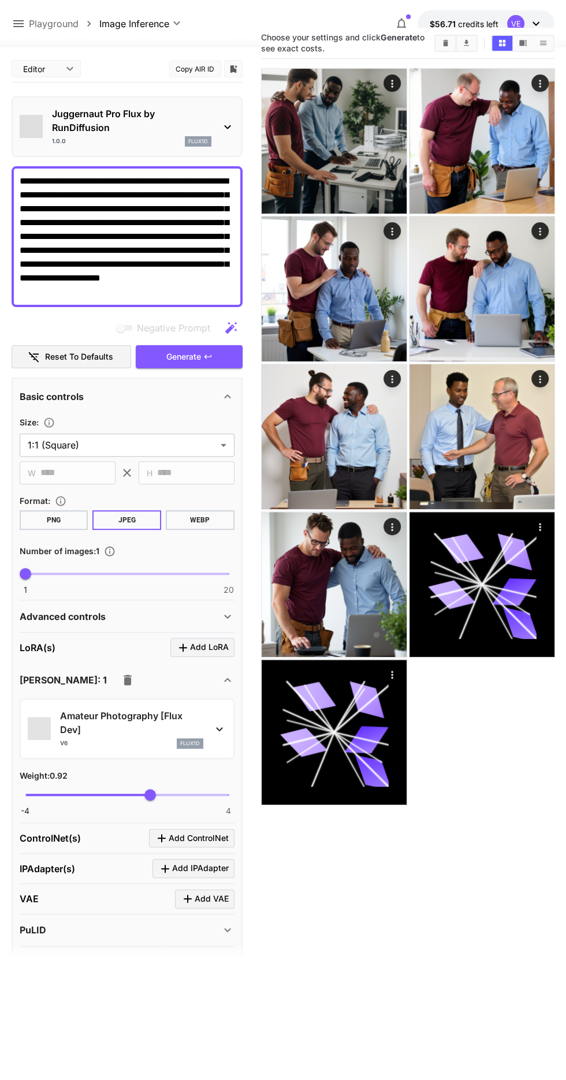
scroll to position [33, 0]
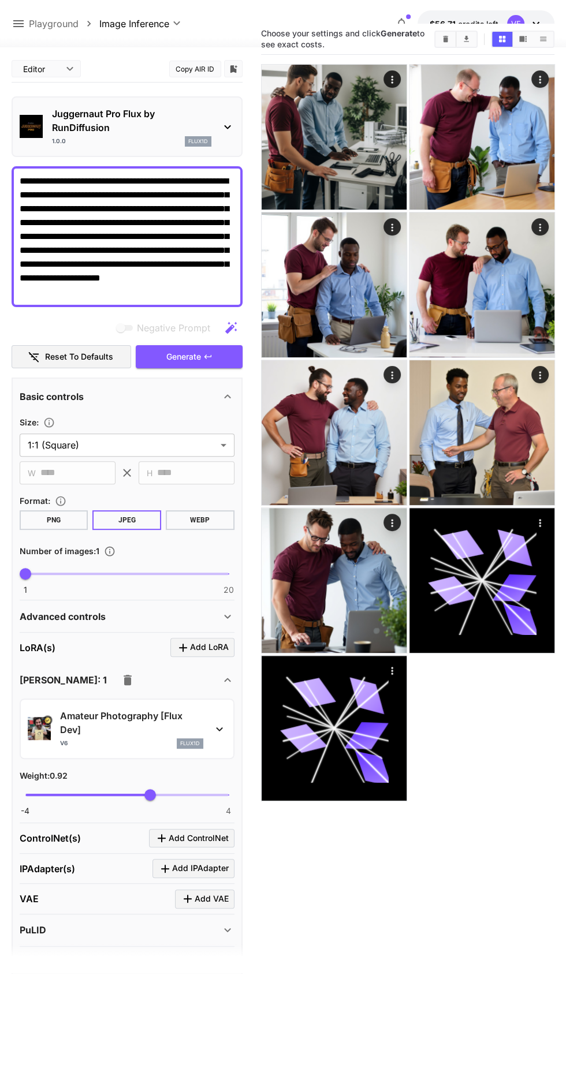
click at [124, 678] on icon "button" at bounding box center [128, 680] width 8 height 10
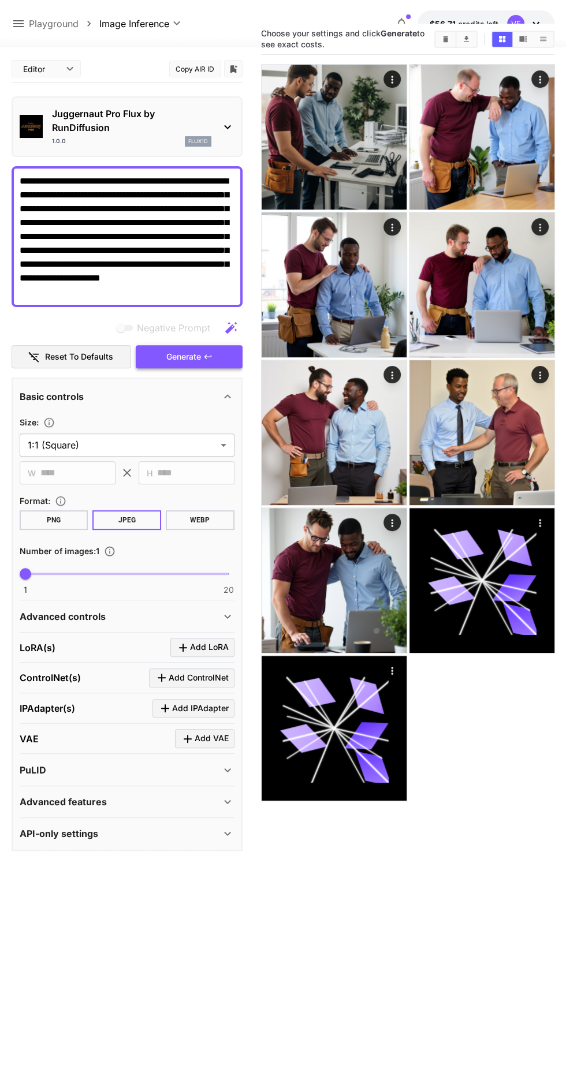
click at [192, 353] on span "Generate" at bounding box center [183, 357] width 35 height 14
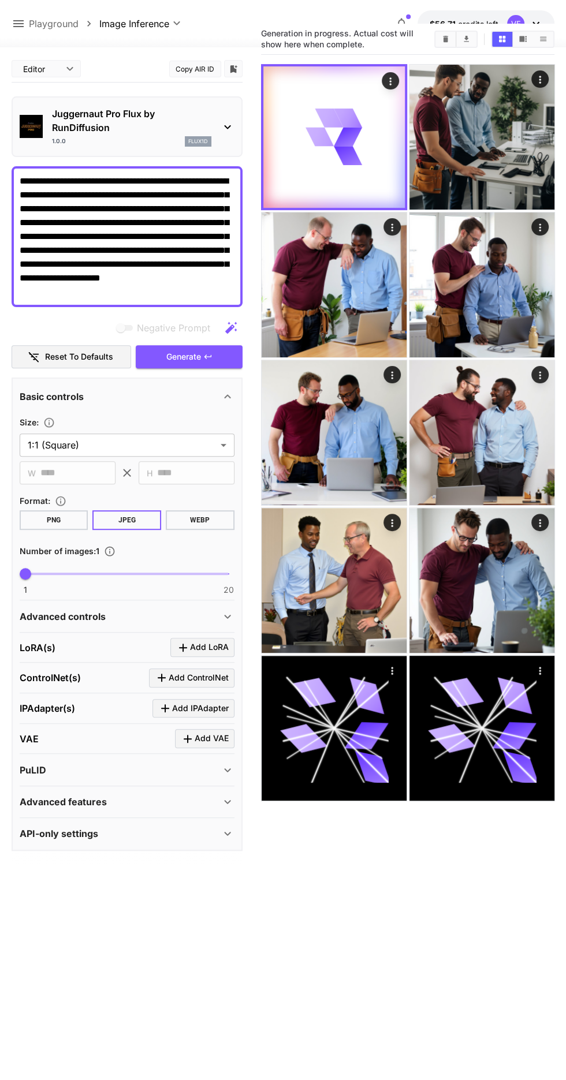
click at [111, 140] on div "1.0.0 flux1d" at bounding box center [131, 141] width 159 height 10
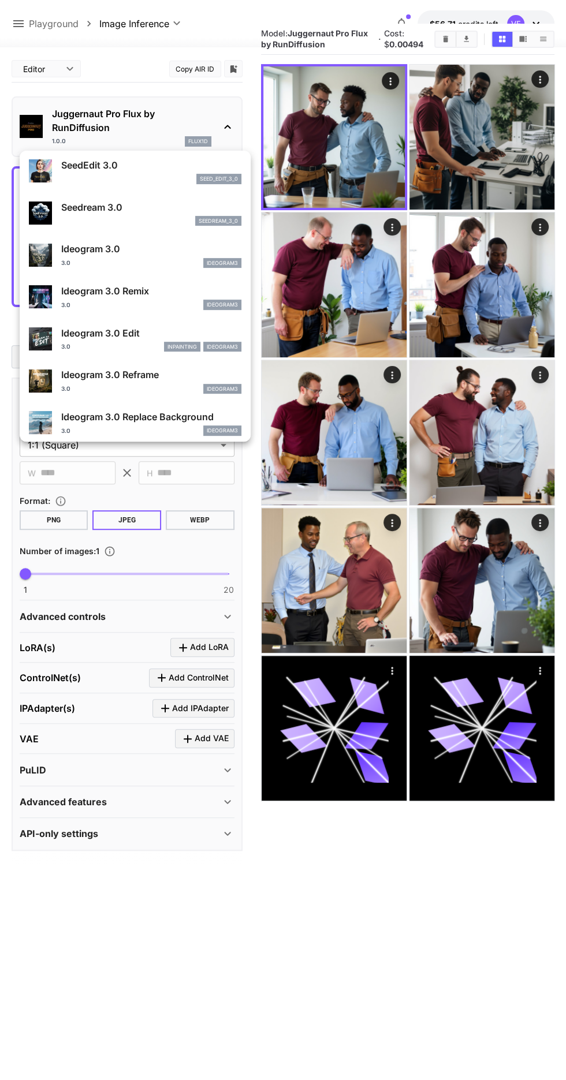
scroll to position [296, 0]
click at [177, 262] on div "3.0 ideogram3" at bounding box center [151, 263] width 180 height 10
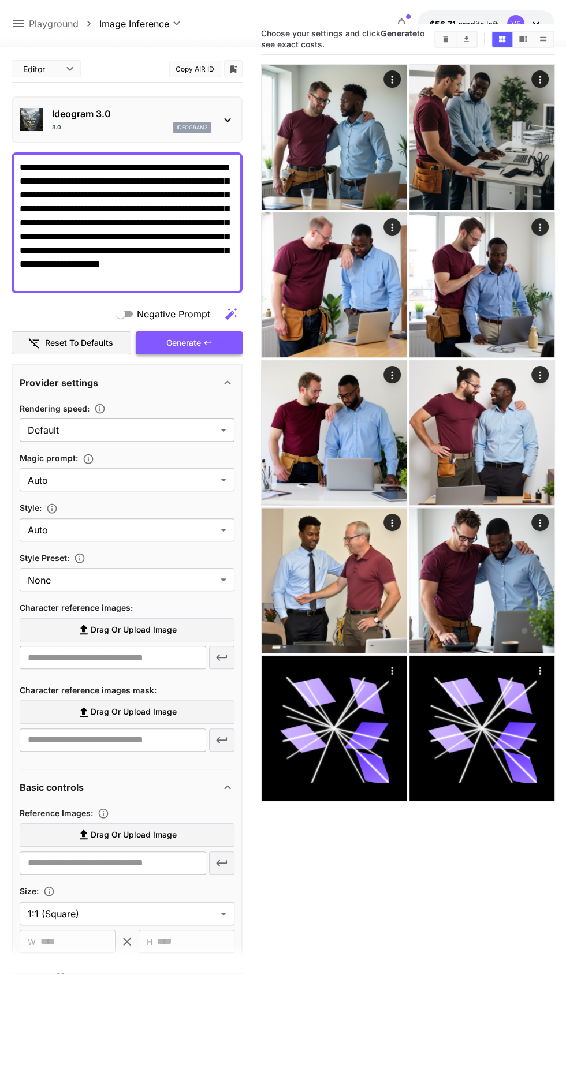
click at [196, 345] on span "Generate" at bounding box center [183, 343] width 35 height 14
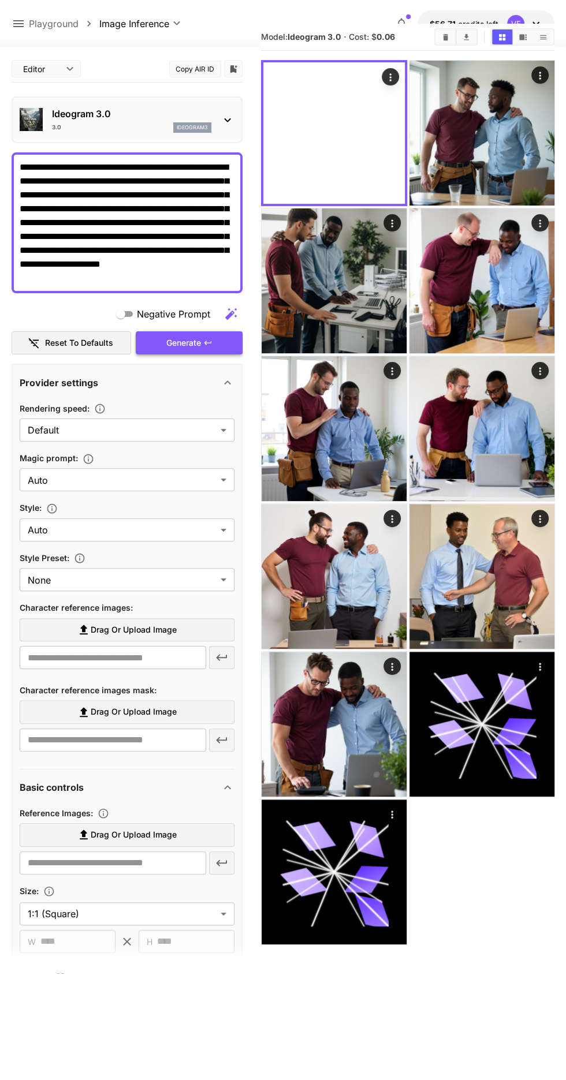
scroll to position [29, 0]
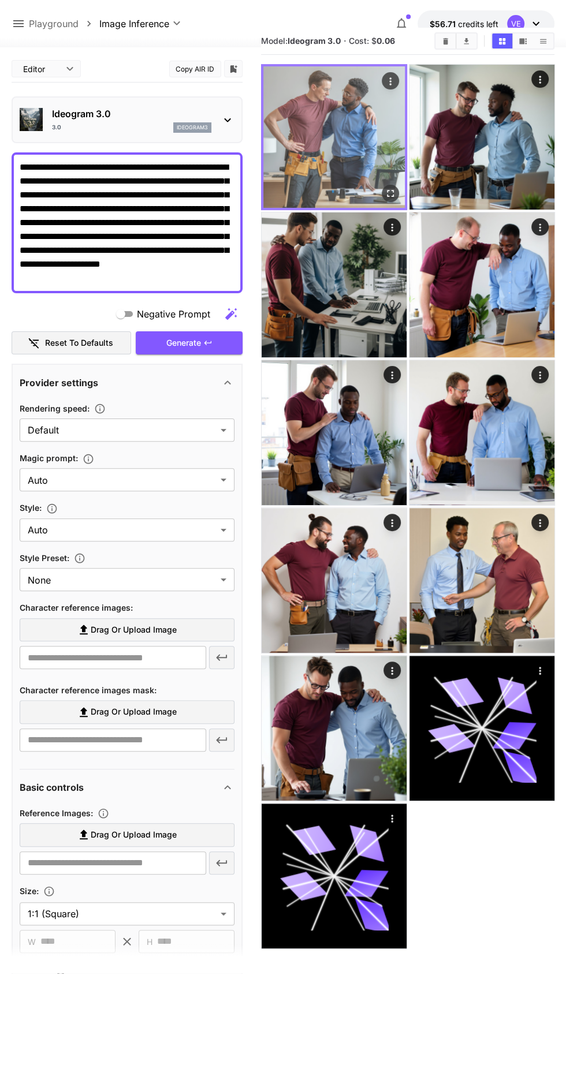
click at [337, 161] on img at bounding box center [333, 136] width 141 height 141
click at [390, 193] on icon "Open in fullscreen" at bounding box center [390, 194] width 12 height 12
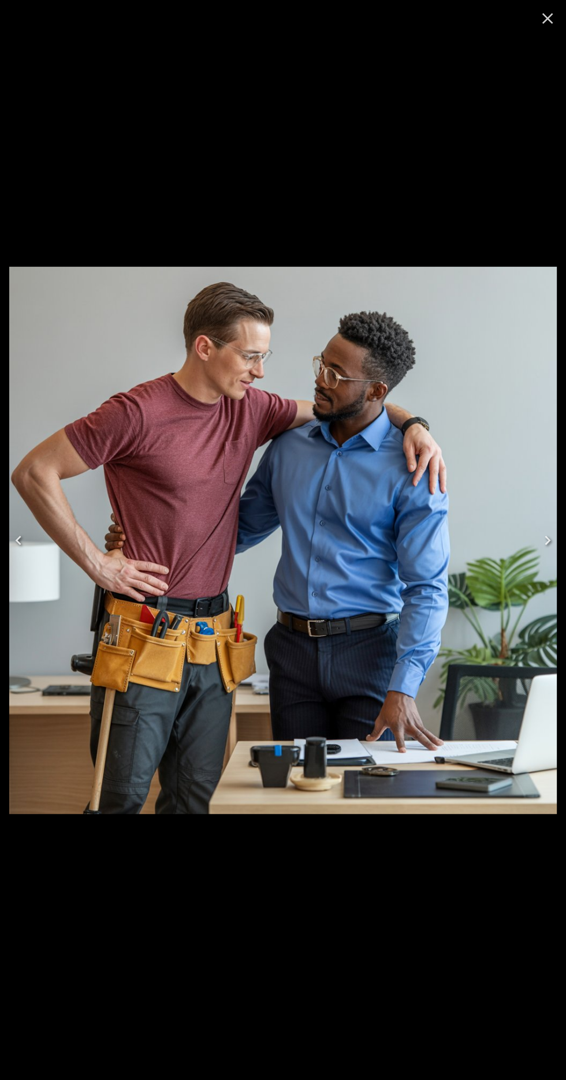
click at [543, 21] on icon "Close" at bounding box center [547, 18] width 18 height 18
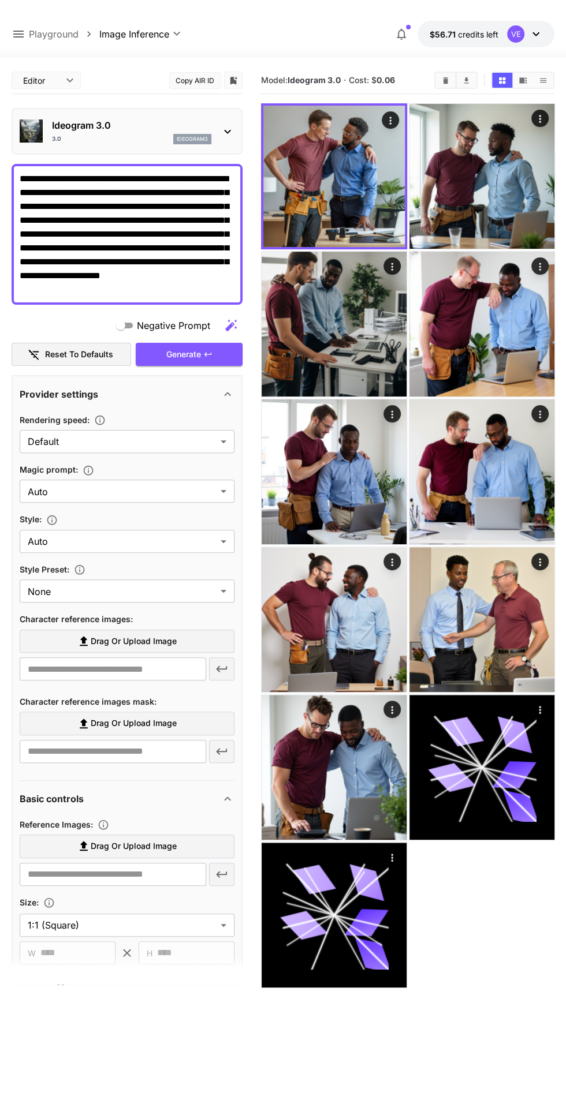
scroll to position [33, 0]
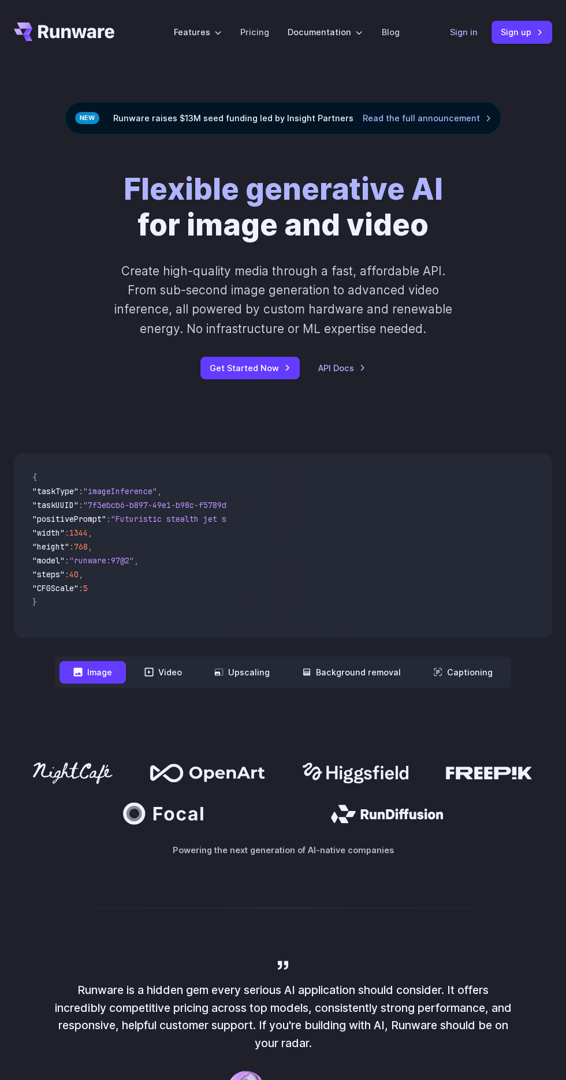
click at [459, 35] on link "Sign in" at bounding box center [464, 31] width 28 height 13
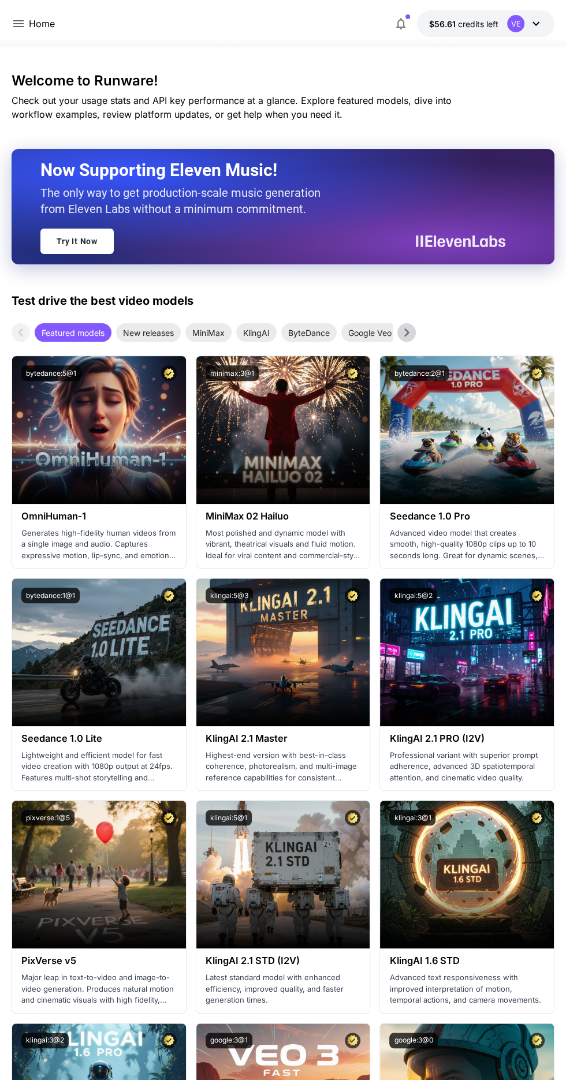
click at [20, 18] on icon at bounding box center [19, 24] width 14 height 14
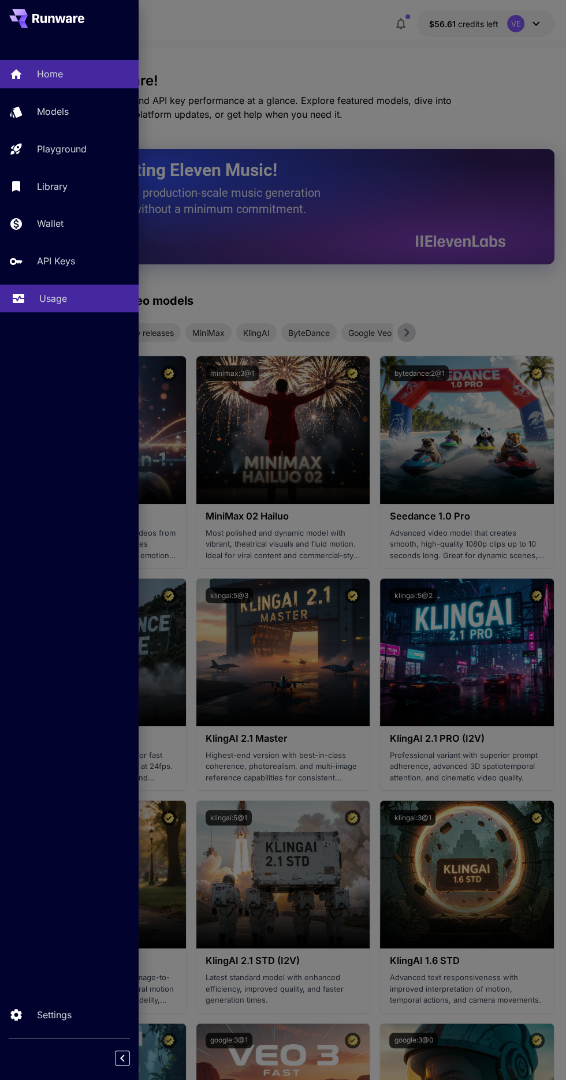
click at [74, 312] on link "Usage" at bounding box center [69, 299] width 139 height 28
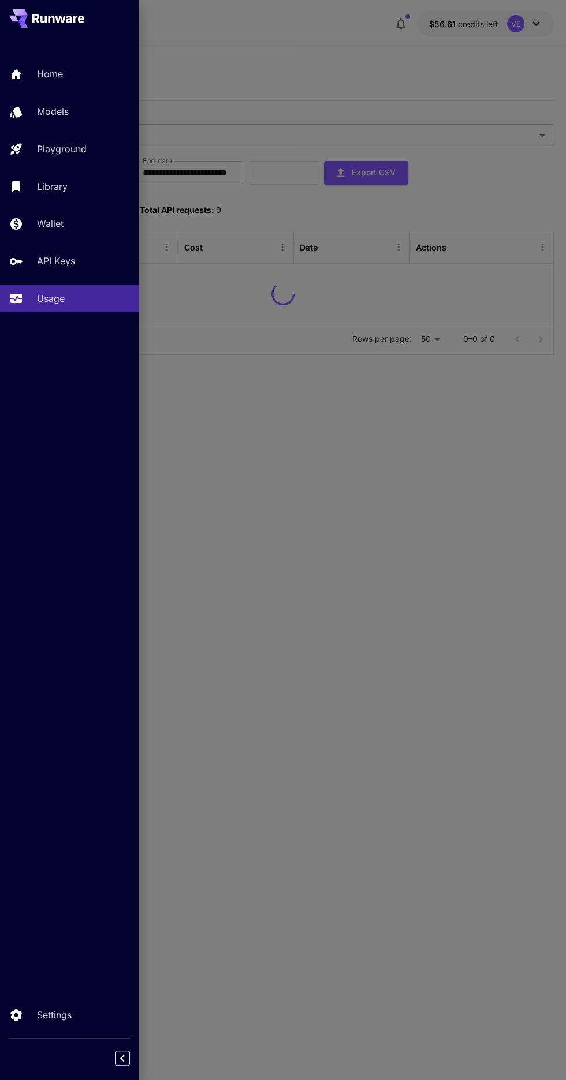
click at [486, 677] on div at bounding box center [283, 540] width 566 height 1080
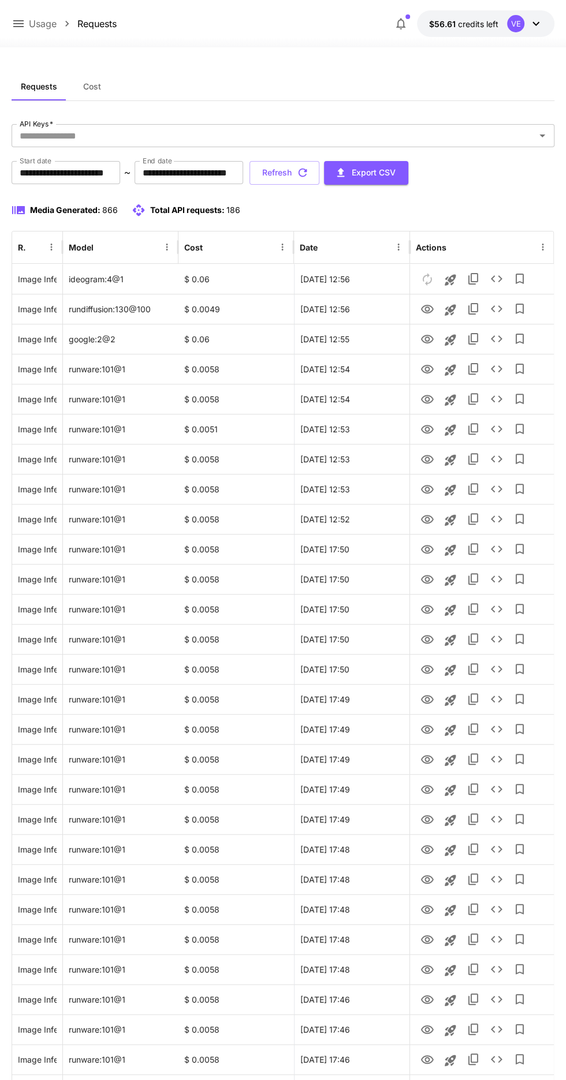
click at [91, 90] on span "Cost" at bounding box center [92, 86] width 18 height 10
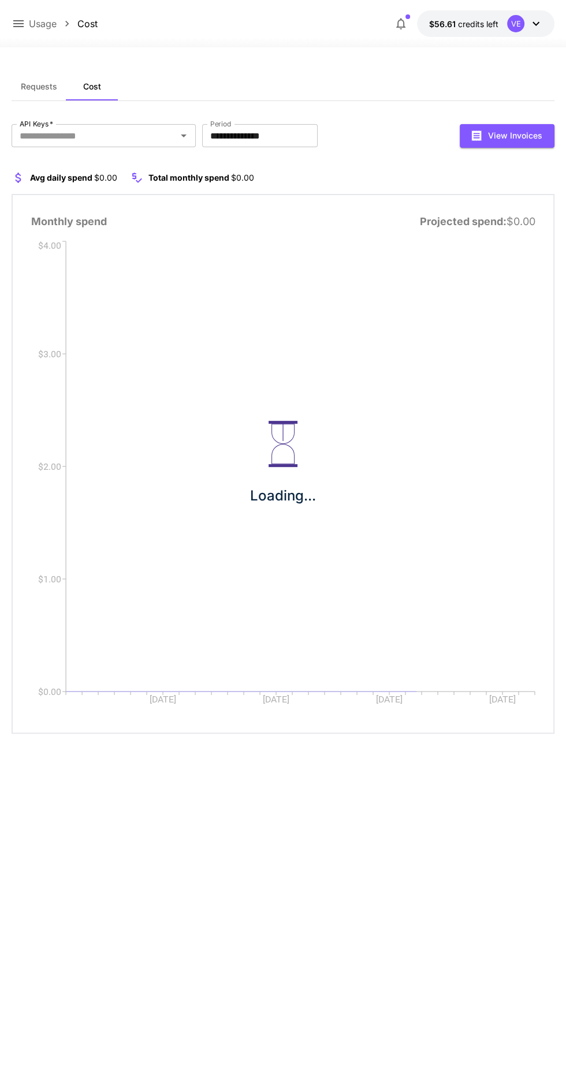
click at [37, 86] on span "Requests" at bounding box center [39, 86] width 36 height 10
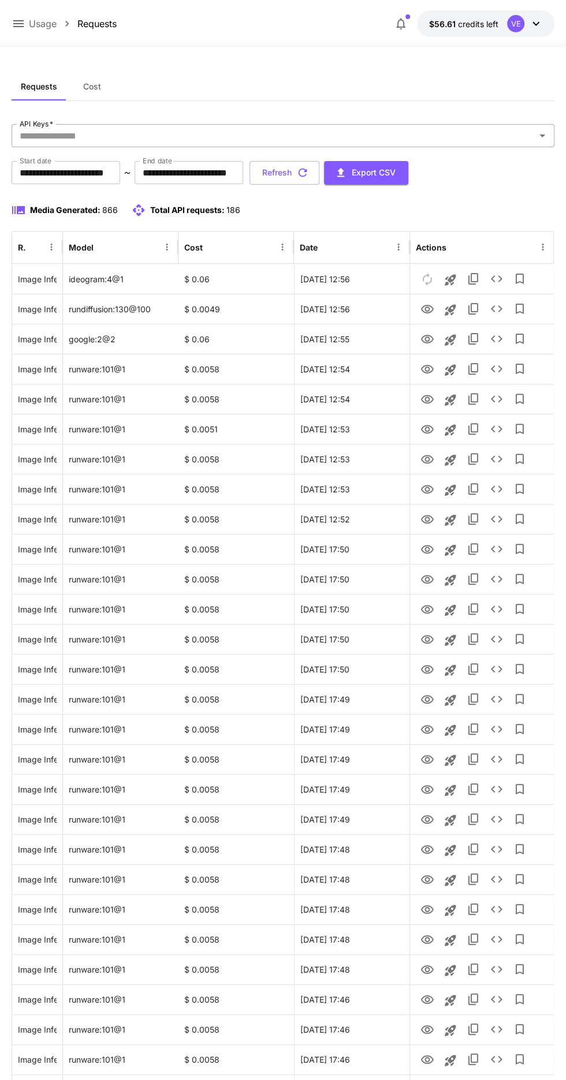
click at [517, 135] on input "API Keys   *" at bounding box center [273, 136] width 517 height 16
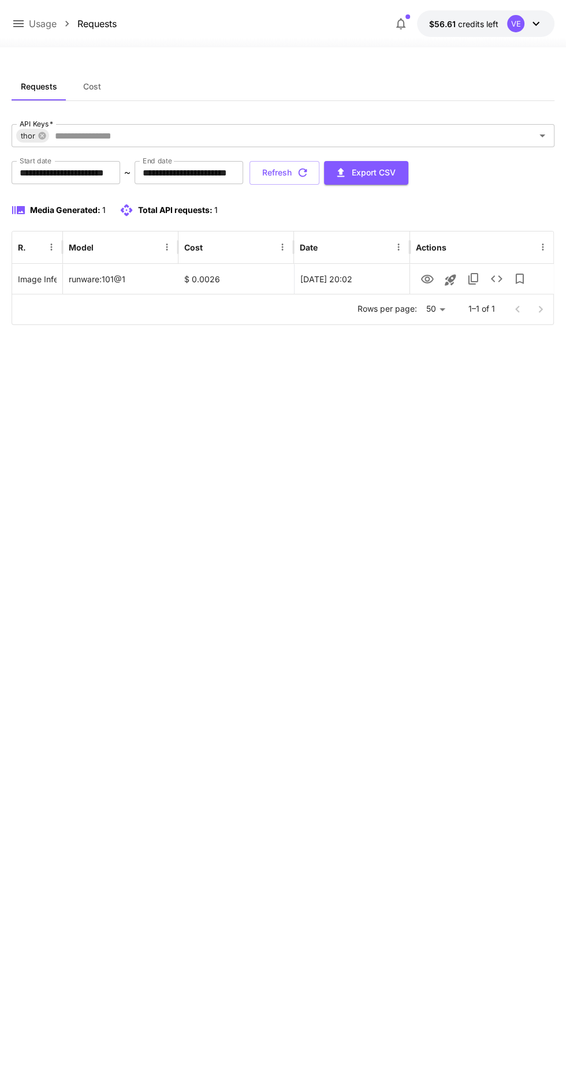
click at [37, 119] on label "API Keys   *" at bounding box center [36, 124] width 33 height 10
click at [50, 128] on input "API Keys   *" at bounding box center [283, 136] width 467 height 16
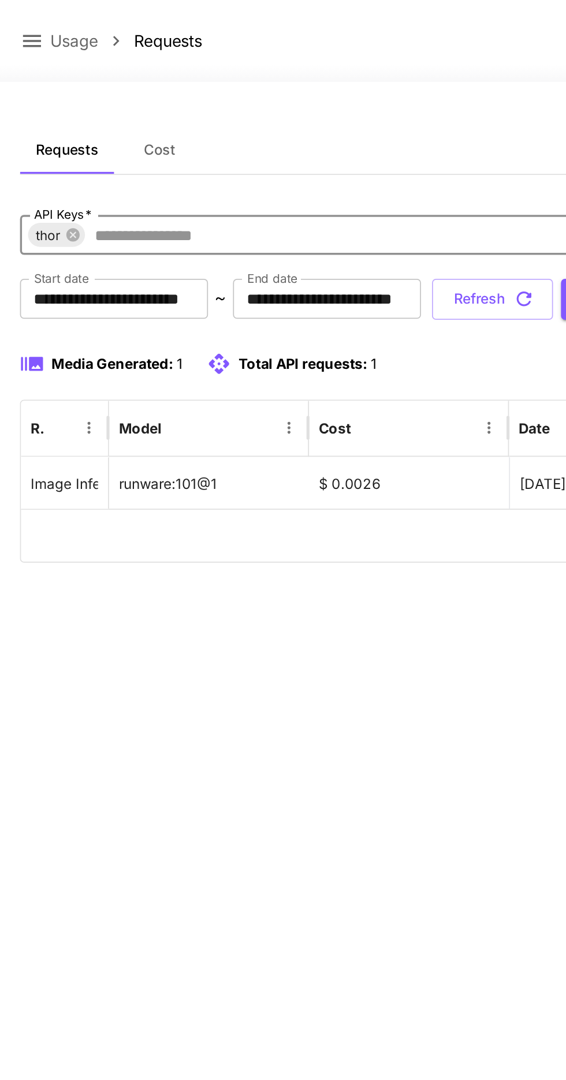
click at [36, 124] on label "API Keys   *" at bounding box center [36, 124] width 33 height 10
click at [50, 128] on input "API Keys   *" at bounding box center [283, 136] width 467 height 16
click at [42, 133] on icon at bounding box center [42, 136] width 8 height 8
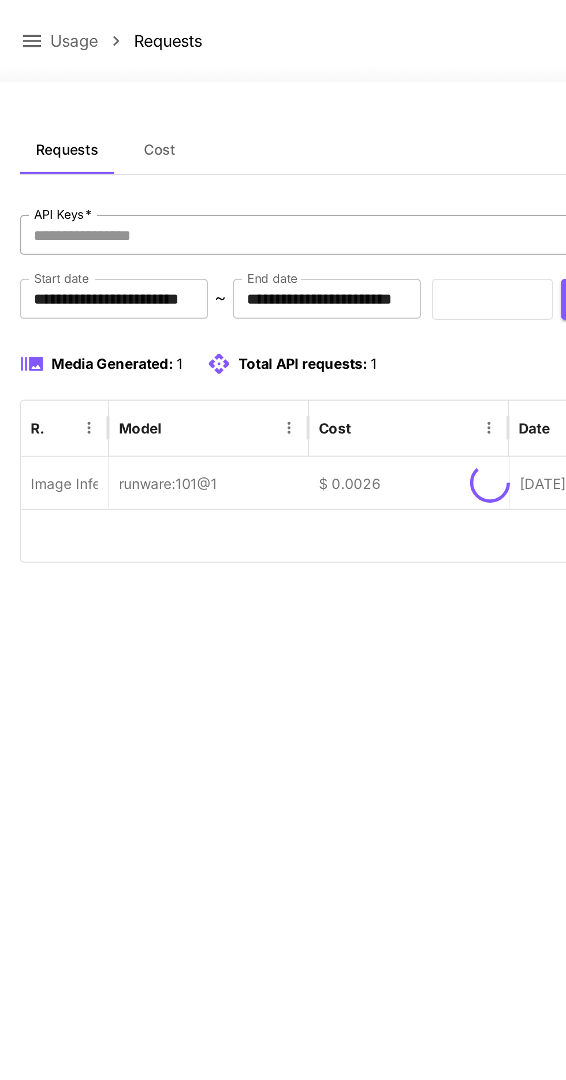
click at [42, 136] on input "API Keys   *" at bounding box center [273, 136] width 517 height 16
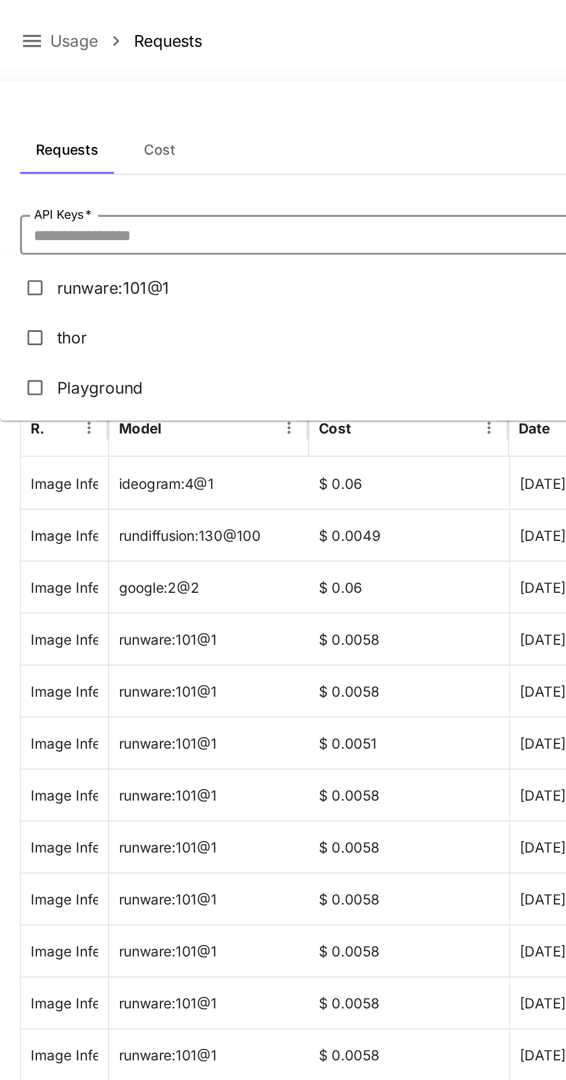
click at [136, 168] on li "runware:101@1" at bounding box center [271, 166] width 543 height 29
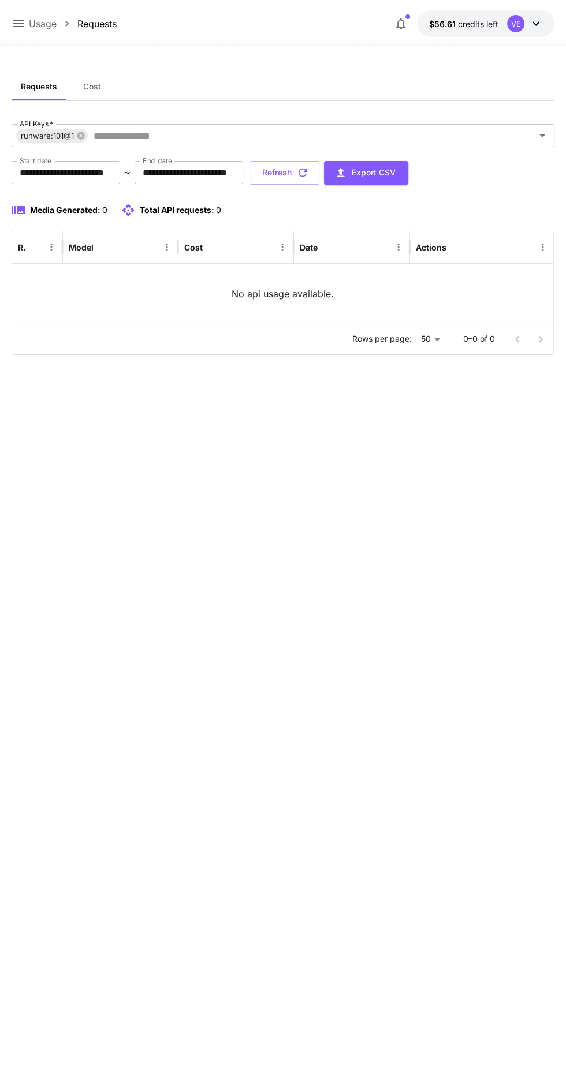
click at [532, 19] on icon at bounding box center [536, 24] width 14 height 14
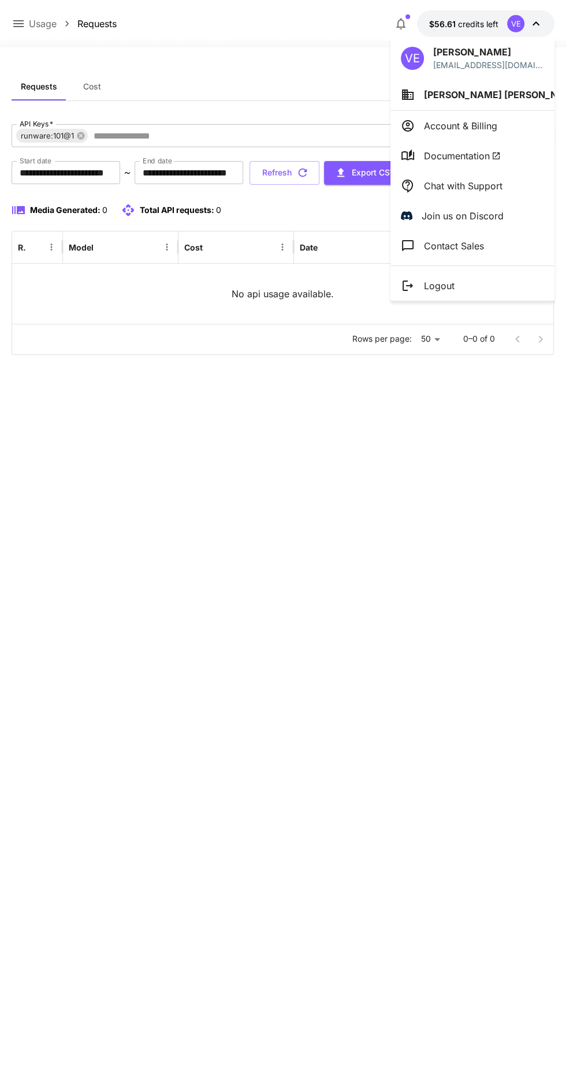
click at [516, 95] on span "Chad Michael Lawson" at bounding box center [503, 95] width 158 height 12
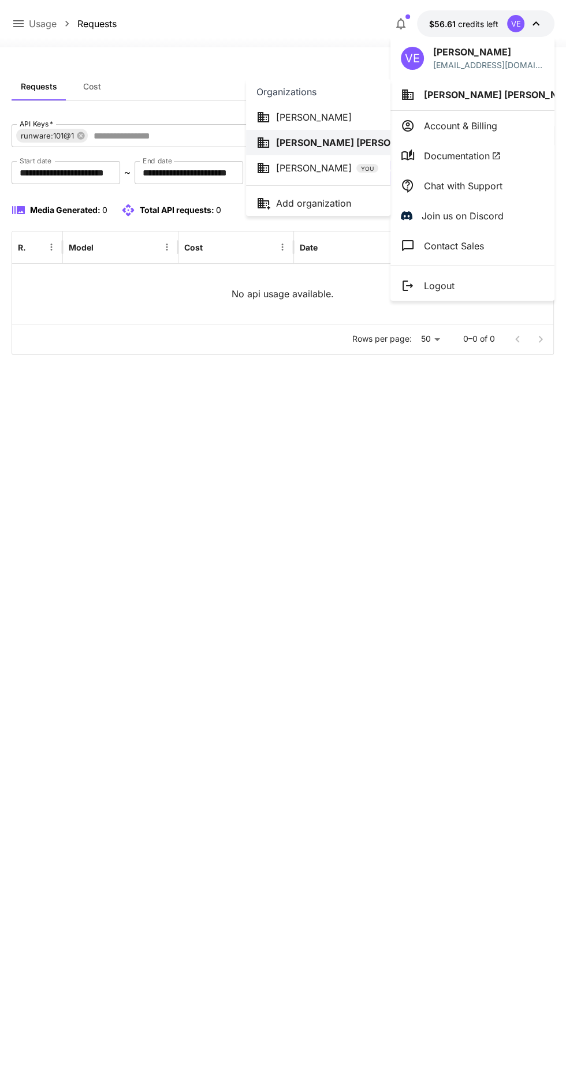
click at [350, 116] on div "Chad Lawson" at bounding box center [318, 117] width 124 height 14
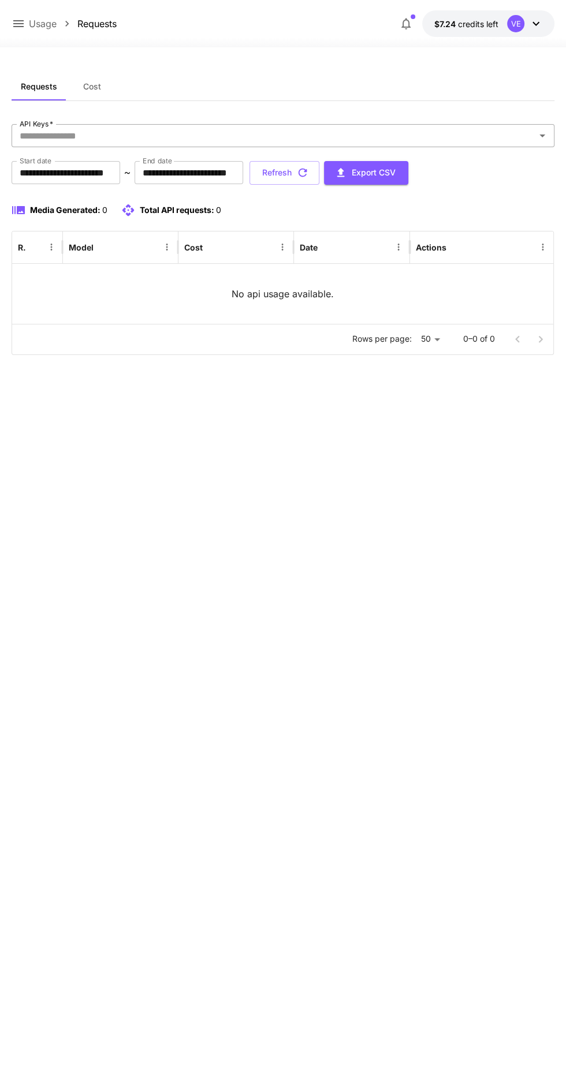
click at [541, 135] on icon "Open" at bounding box center [542, 136] width 6 height 3
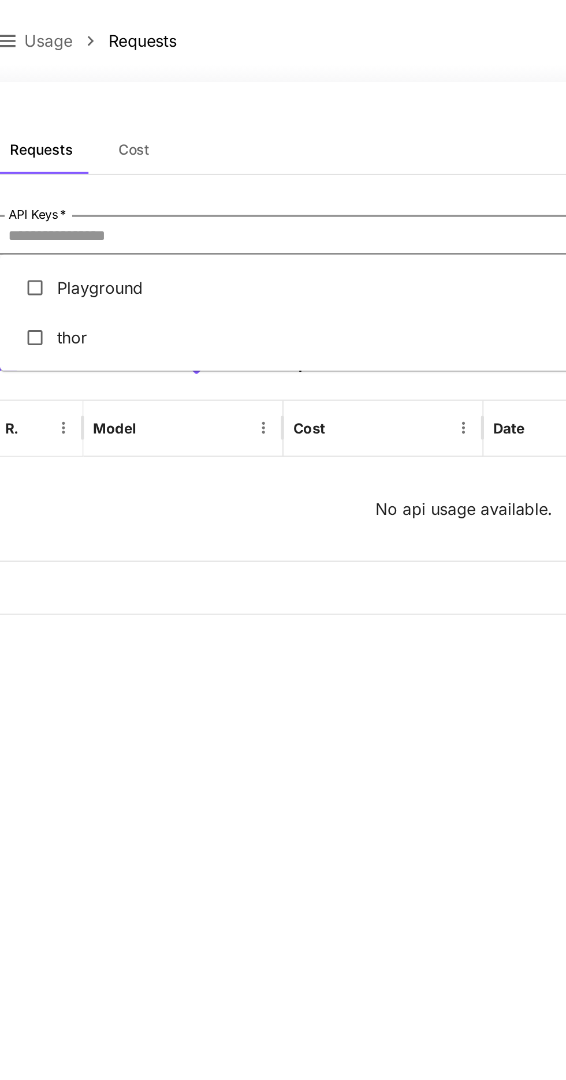
click at [204, 199] on li "thor" at bounding box center [286, 195] width 543 height 29
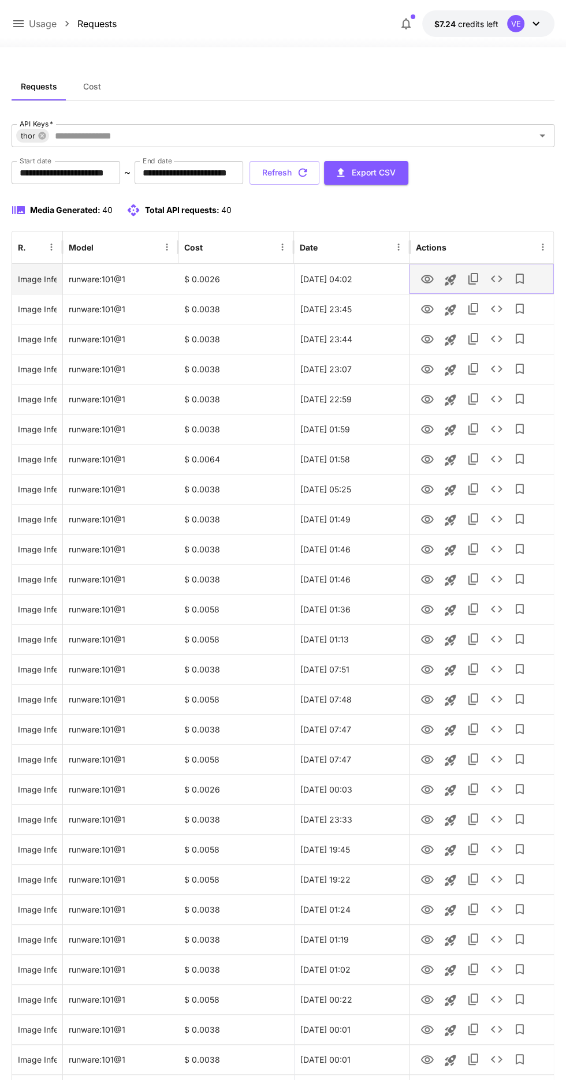
click at [427, 279] on icon "View" at bounding box center [427, 280] width 14 height 14
click at [421, 368] on icon "View" at bounding box center [427, 370] width 14 height 14
click at [431, 460] on icon "View" at bounding box center [426, 459] width 13 height 9
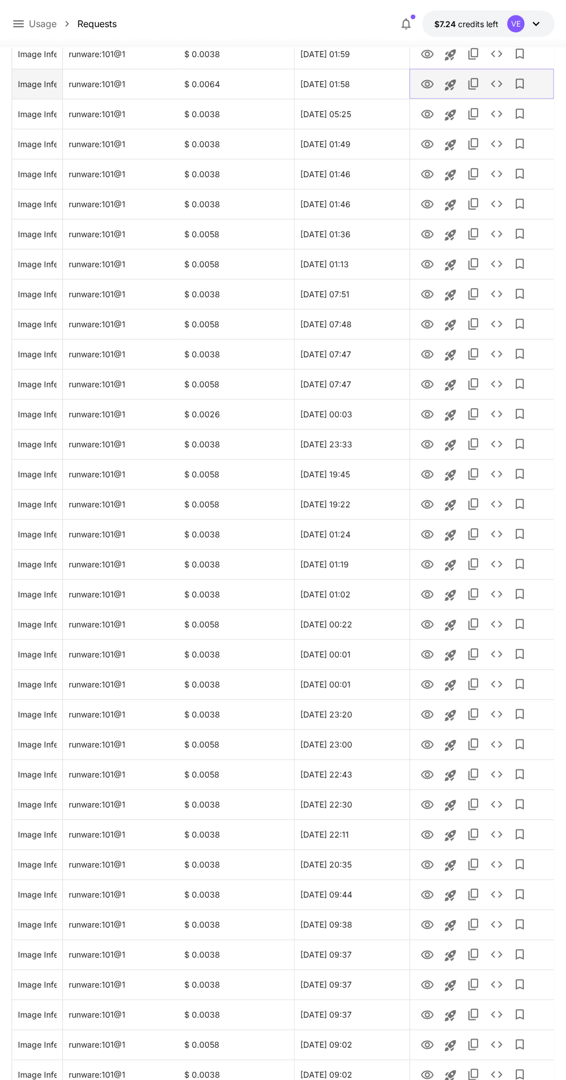
scroll to position [380, 0]
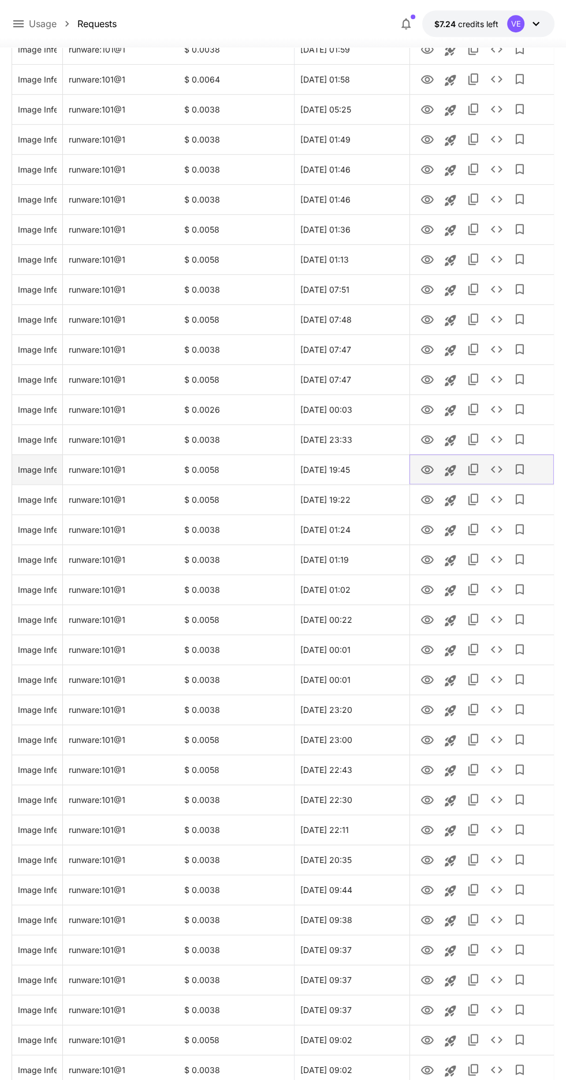
click at [426, 469] on icon "View" at bounding box center [427, 470] width 14 height 14
click at [426, 529] on icon "View" at bounding box center [427, 530] width 14 height 14
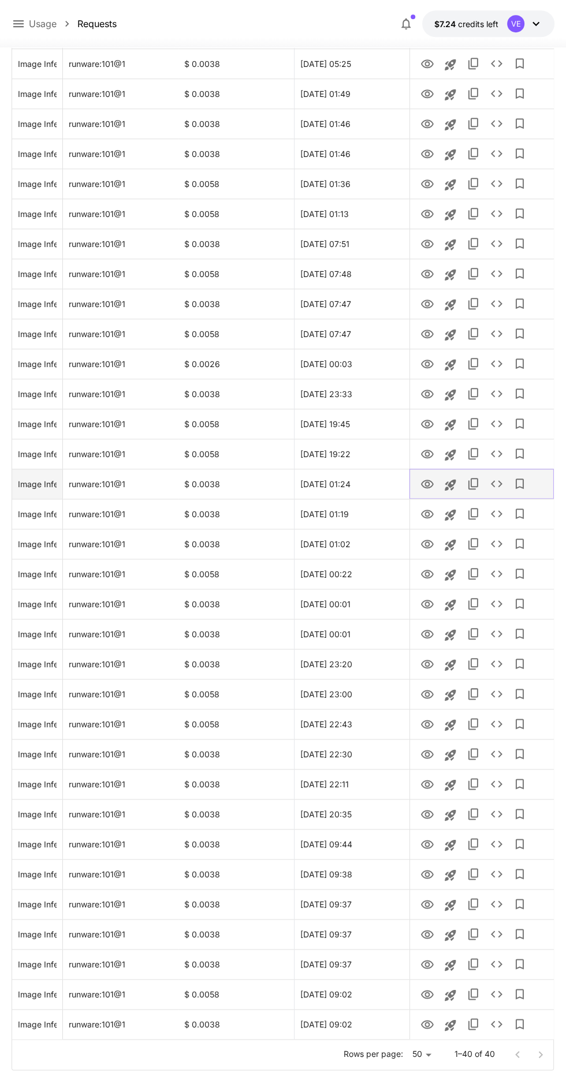
scroll to position [449, 0]
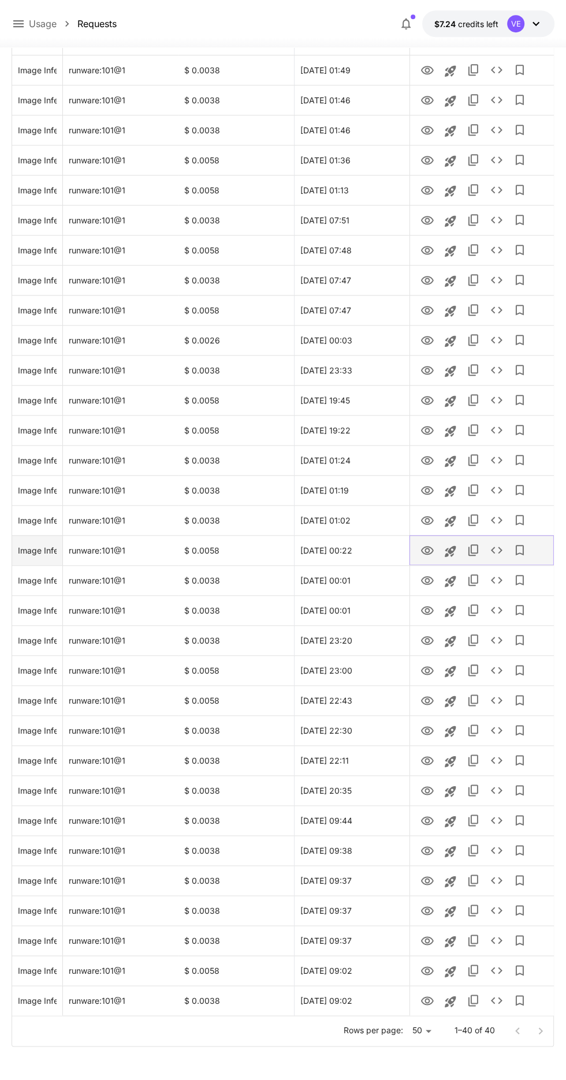
click at [420, 549] on icon "View" at bounding box center [426, 550] width 13 height 9
click at [427, 550] on icon "View" at bounding box center [427, 551] width 14 height 14
click at [472, 554] on icon "Copy TaskUUID" at bounding box center [473, 550] width 10 height 12
click at [495, 544] on icon "See details" at bounding box center [496, 550] width 14 height 14
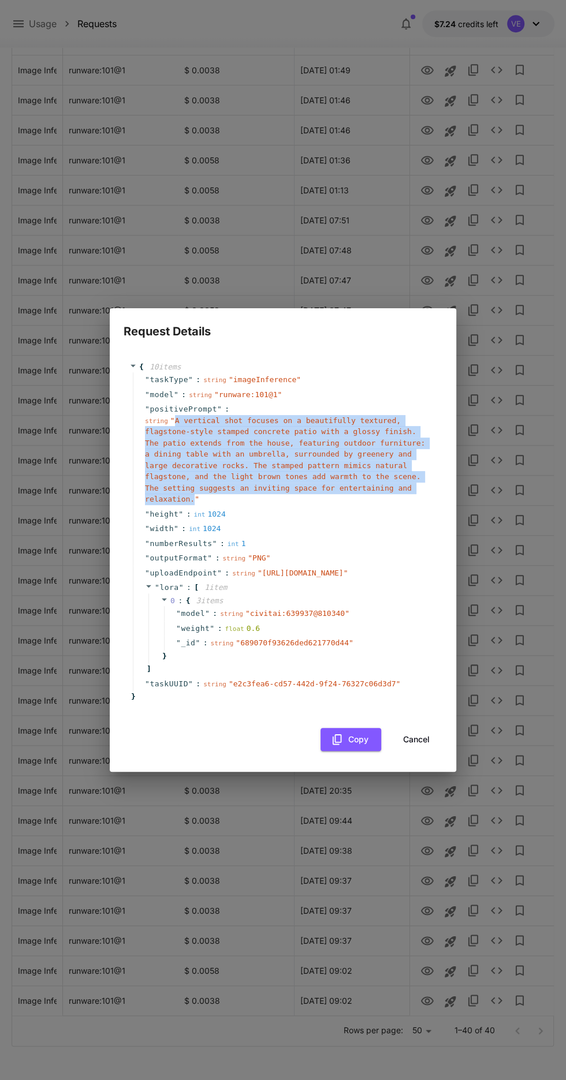
copy span "A vertical shot focuses on a beautifully textured, flagstone-style stamped conc…"
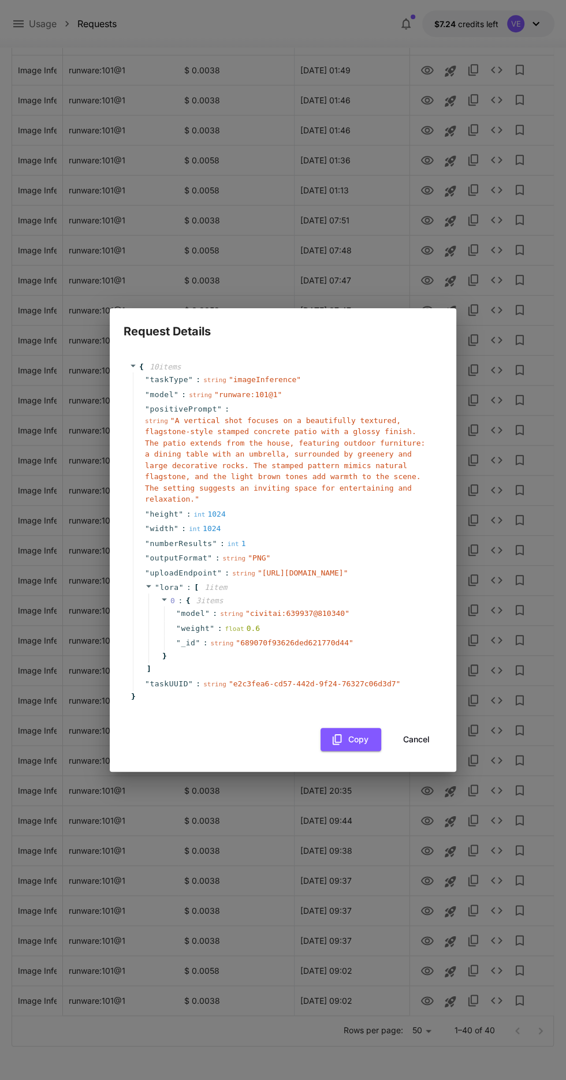
scroll to position [429, 0]
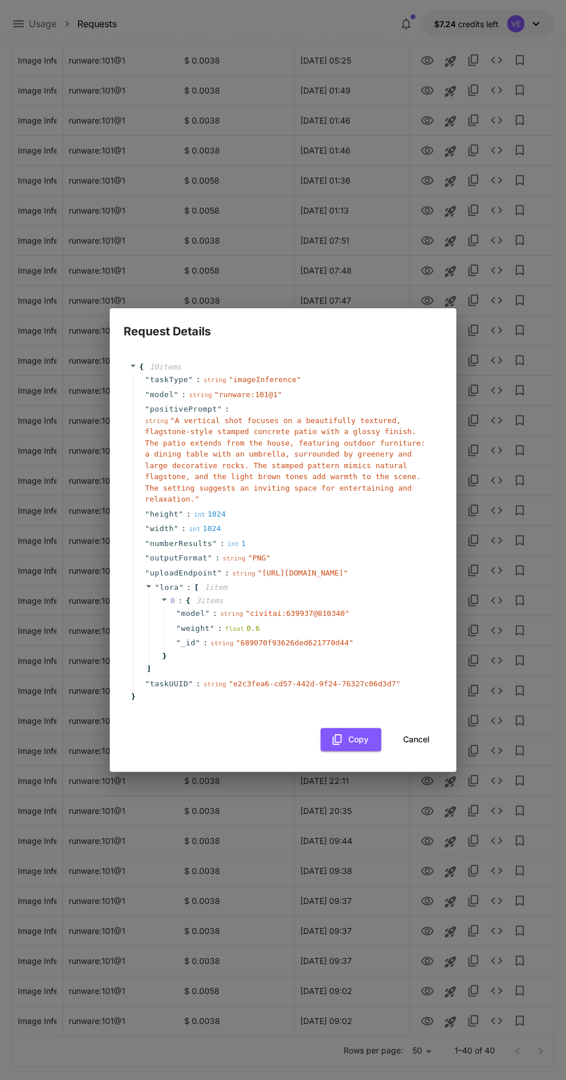
click at [427, 752] on button "Cancel" at bounding box center [416, 740] width 52 height 24
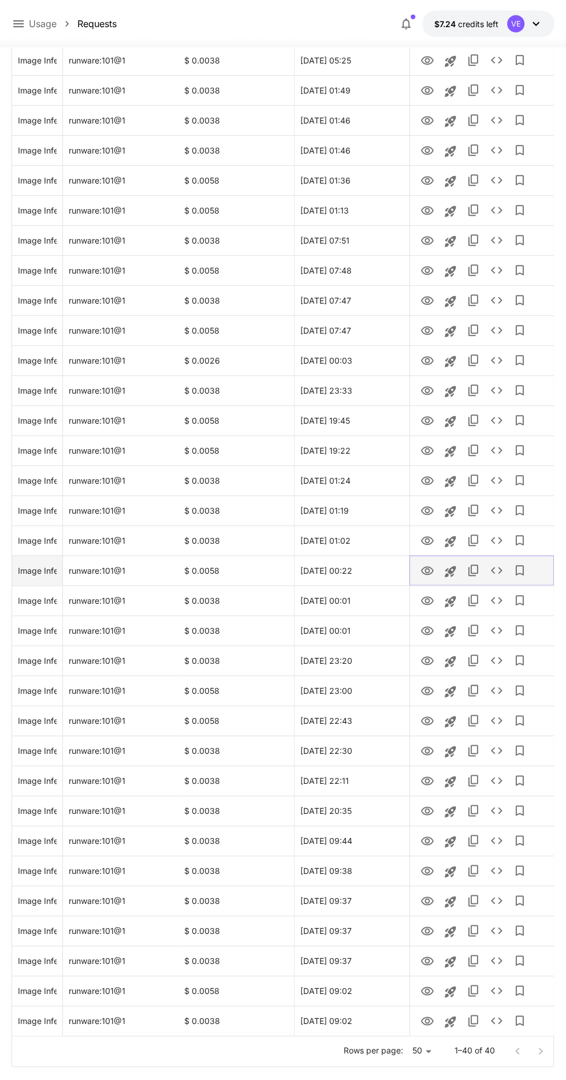
click at [427, 570] on icon "View" at bounding box center [427, 571] width 14 height 14
click at [424, 600] on icon "View" at bounding box center [426, 600] width 13 height 9
click at [424, 630] on icon "View" at bounding box center [426, 630] width 13 height 9
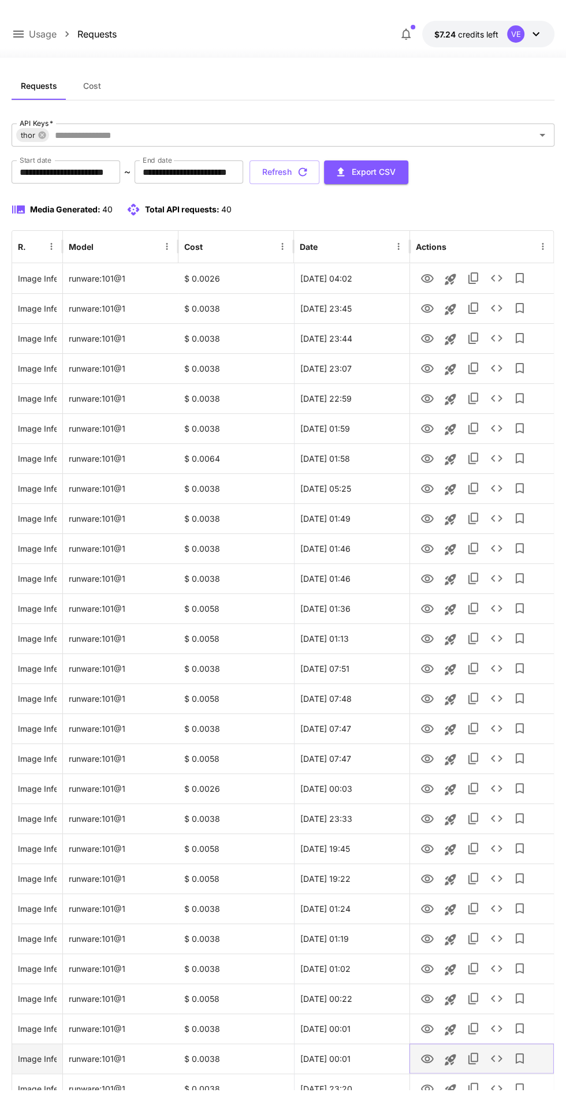
scroll to position [0, 0]
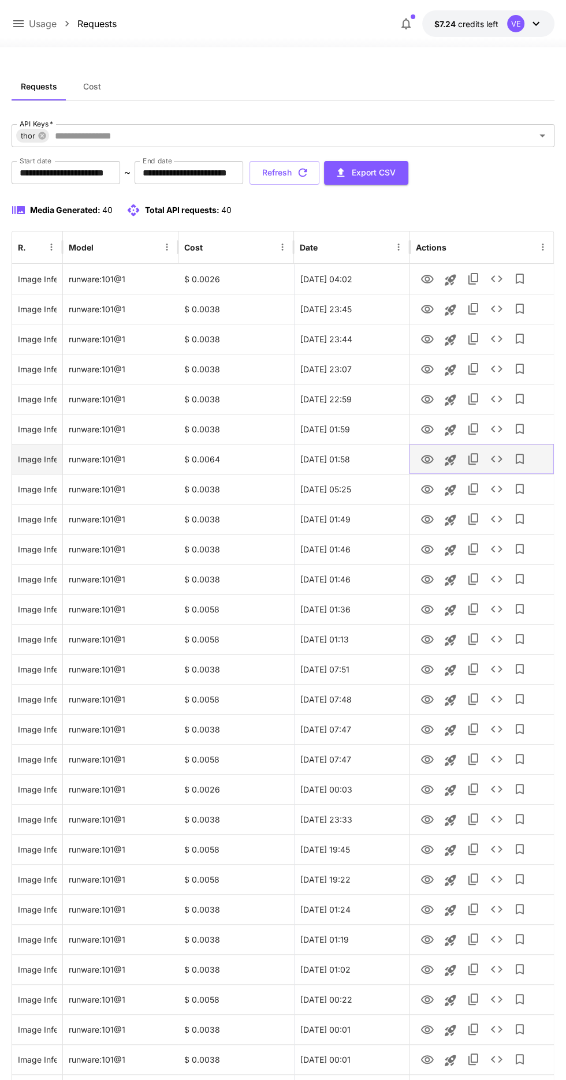
click at [427, 459] on icon "View" at bounding box center [427, 460] width 14 height 14
click at [424, 429] on icon "View" at bounding box center [427, 430] width 14 height 14
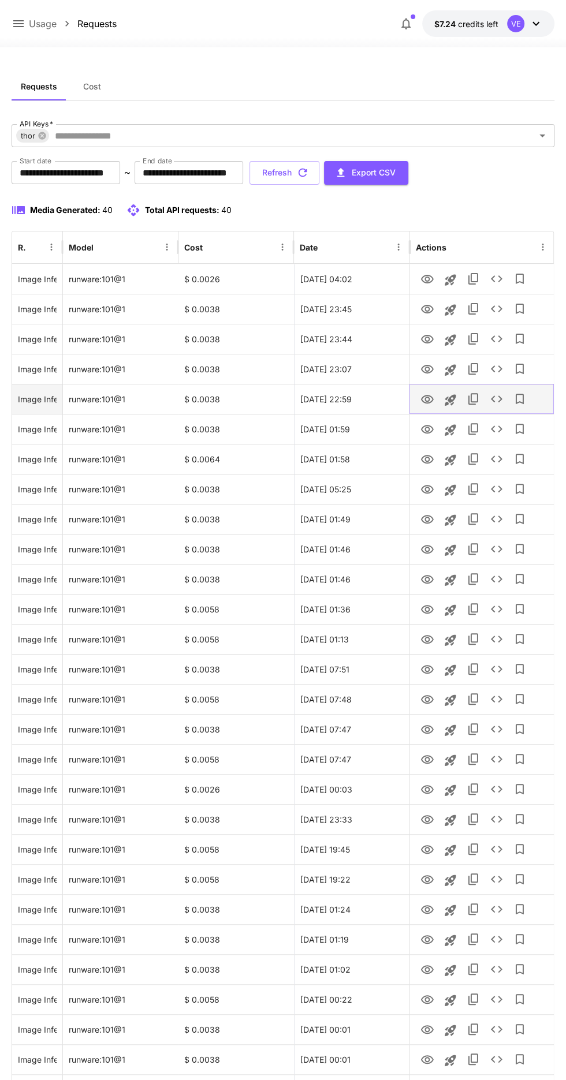
click at [427, 398] on icon "View" at bounding box center [427, 400] width 14 height 14
click at [427, 368] on icon "View" at bounding box center [427, 370] width 14 height 14
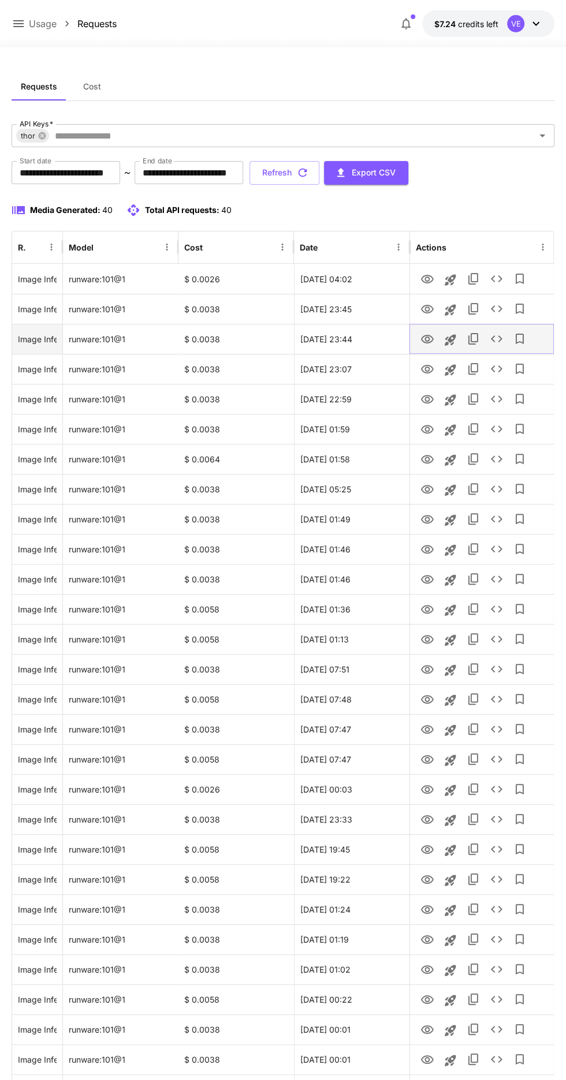
click at [427, 341] on icon "View" at bounding box center [427, 340] width 14 height 14
click at [402, 309] on div "22 Sep, 2025 23:45" at bounding box center [351, 309] width 115 height 30
click at [427, 308] on icon "View" at bounding box center [427, 310] width 14 height 14
click at [427, 278] on icon "View" at bounding box center [427, 280] width 14 height 14
click at [472, 308] on icon "Copy TaskUUID" at bounding box center [473, 309] width 14 height 14
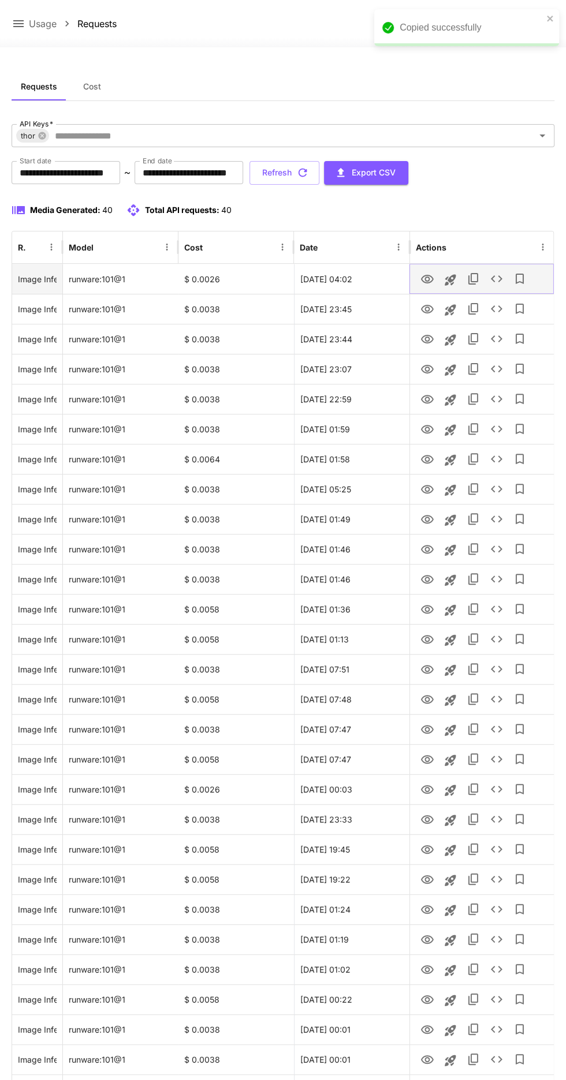
click at [494, 278] on icon "See details" at bounding box center [496, 279] width 14 height 14
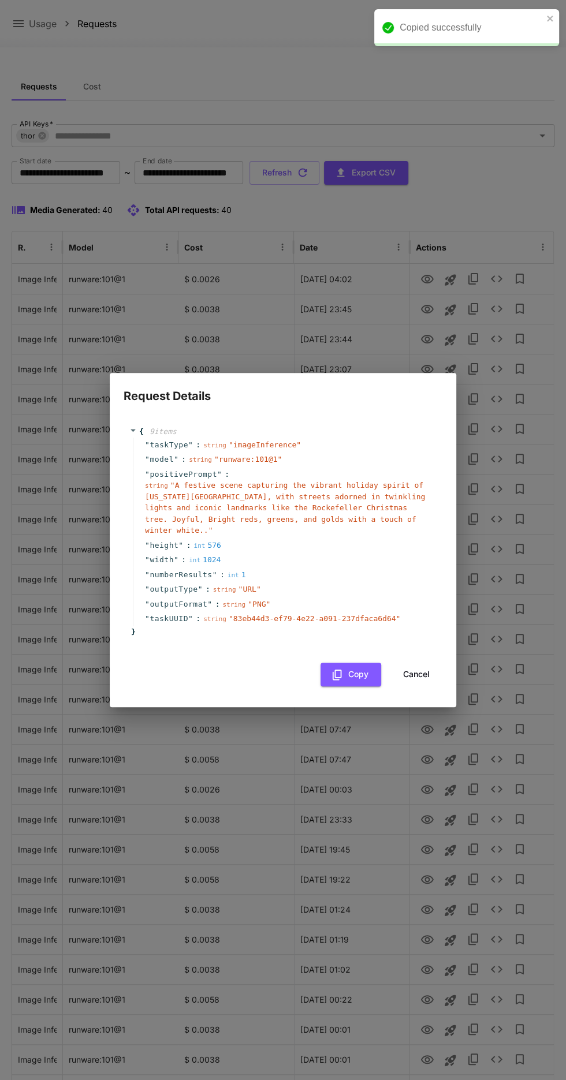
click at [414, 676] on button "Cancel" at bounding box center [416, 675] width 52 height 24
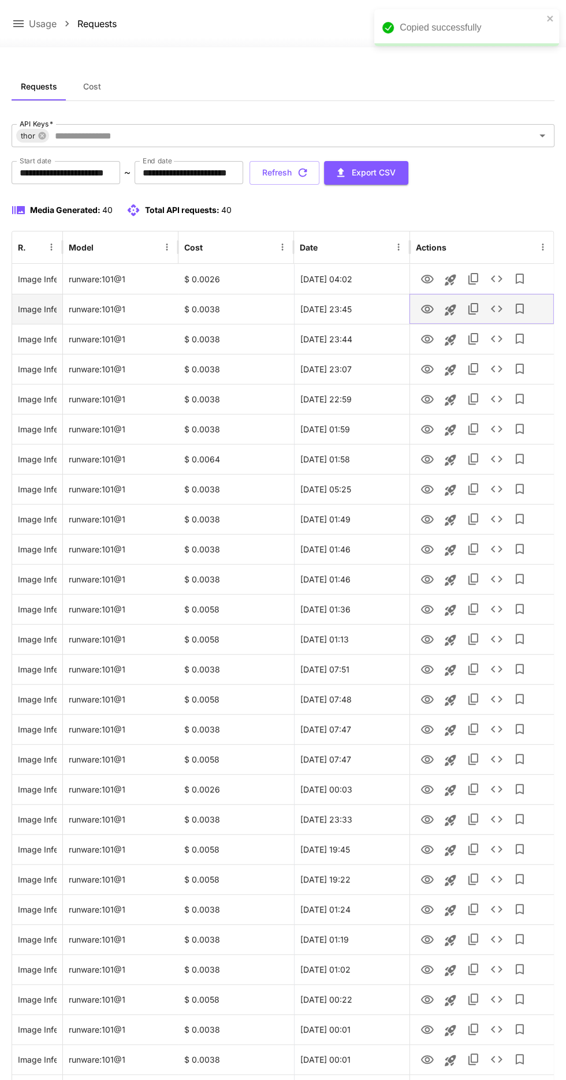
click at [497, 314] on icon "See details" at bounding box center [496, 309] width 14 height 14
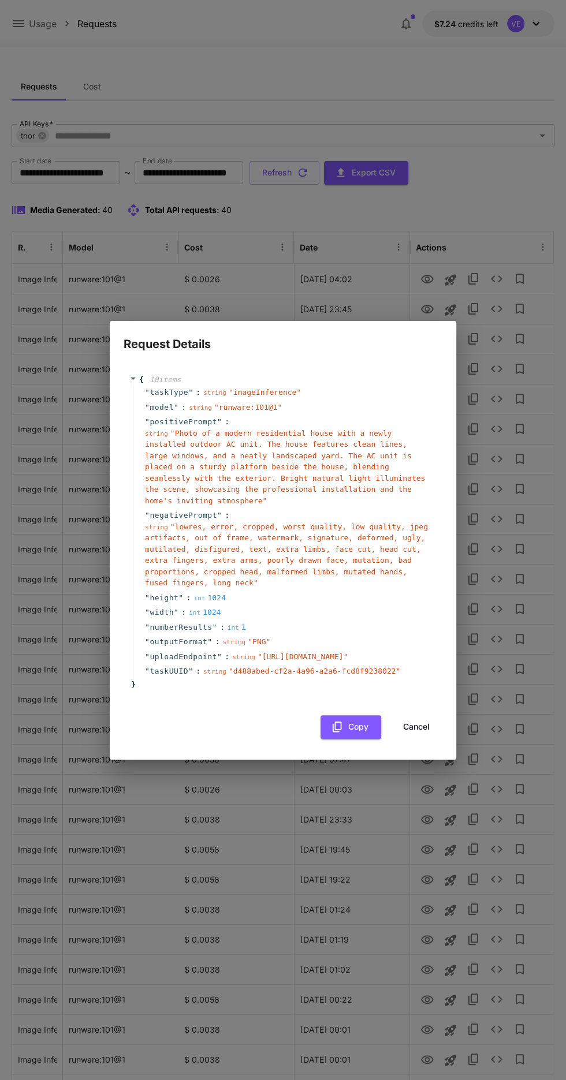
click at [416, 739] on button "Cancel" at bounding box center [416, 727] width 52 height 24
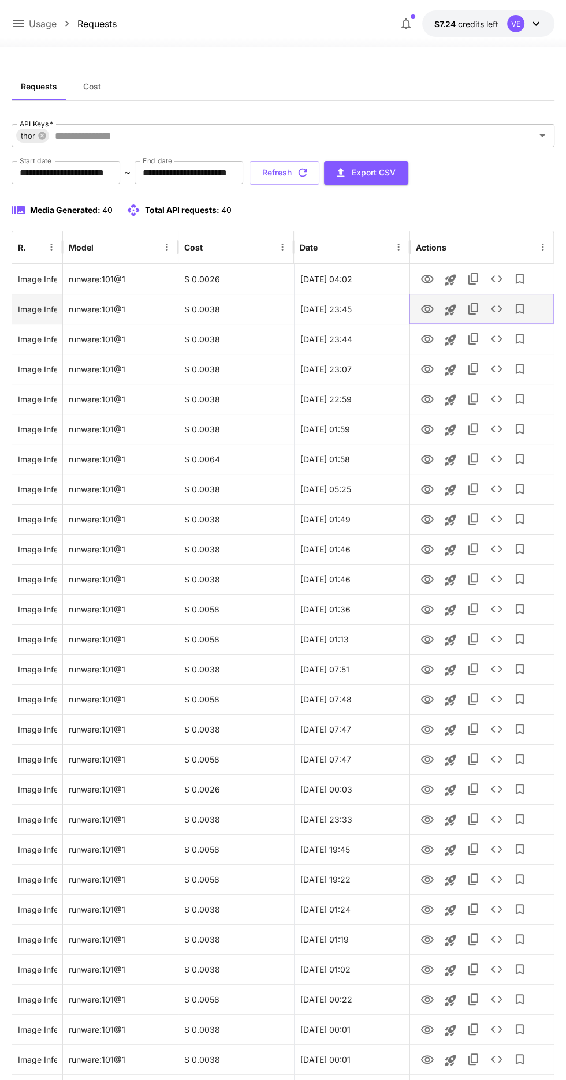
click at [427, 308] on icon "View" at bounding box center [427, 310] width 14 height 14
click at [518, 339] on icon "Add to library" at bounding box center [519, 339] width 14 height 14
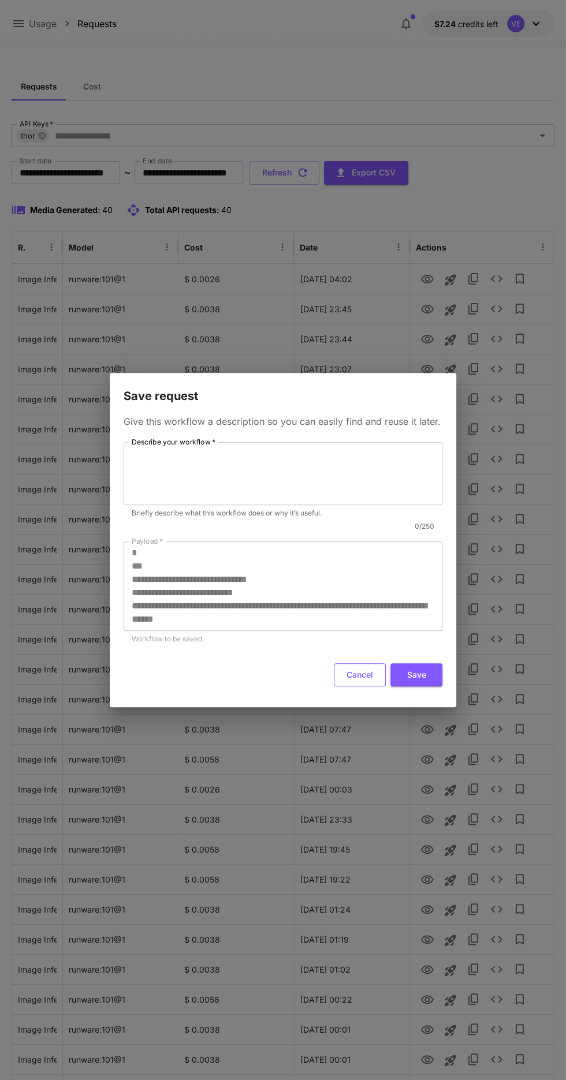
click at [361, 674] on button "Cancel" at bounding box center [360, 675] width 52 height 24
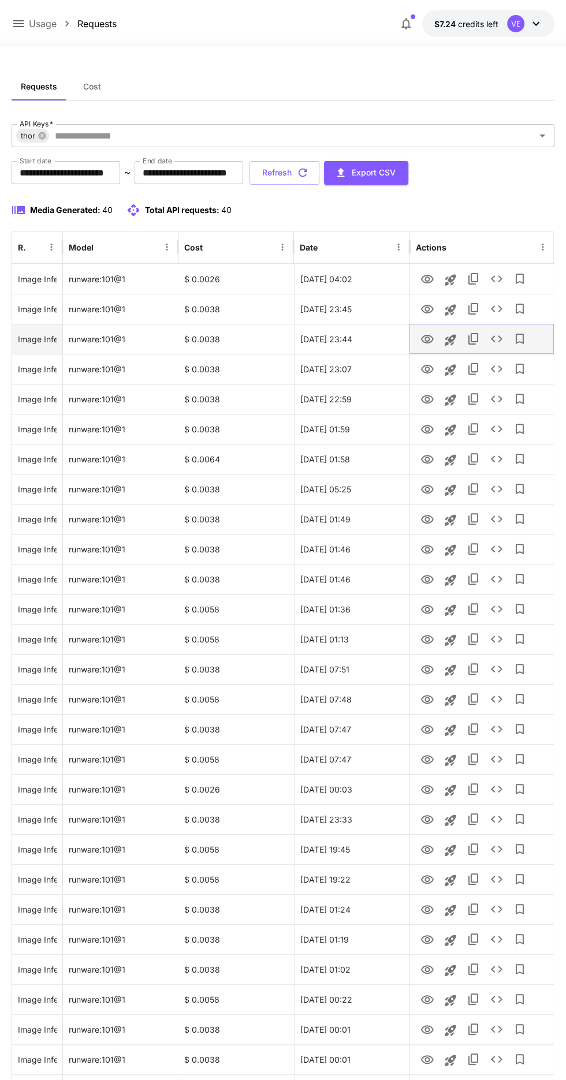
click at [496, 338] on icon "See details" at bounding box center [496, 339] width 14 height 14
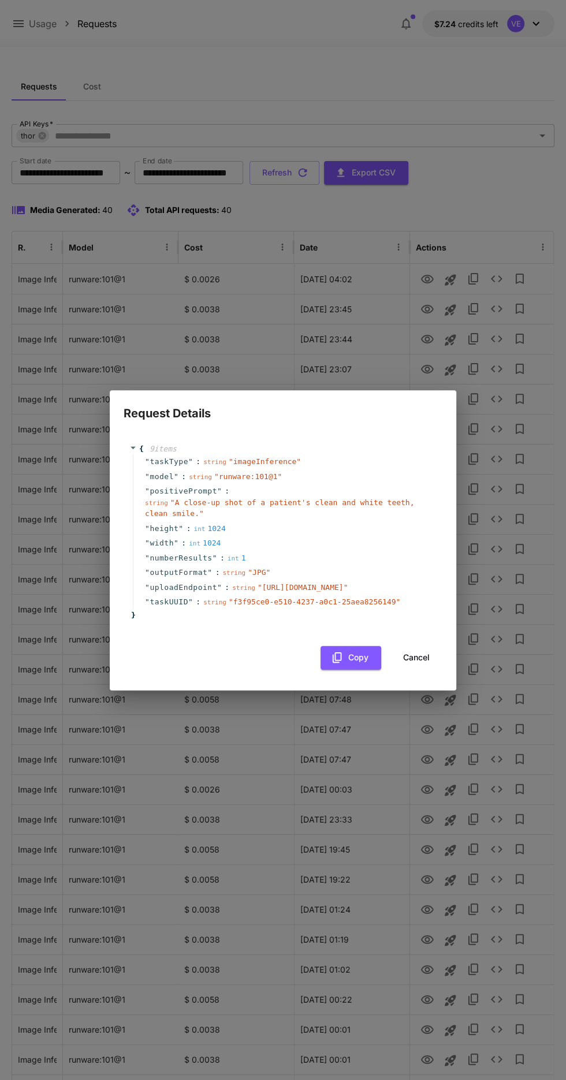
click at [418, 670] on button "Cancel" at bounding box center [416, 658] width 52 height 24
